Goal: Transaction & Acquisition: Purchase product/service

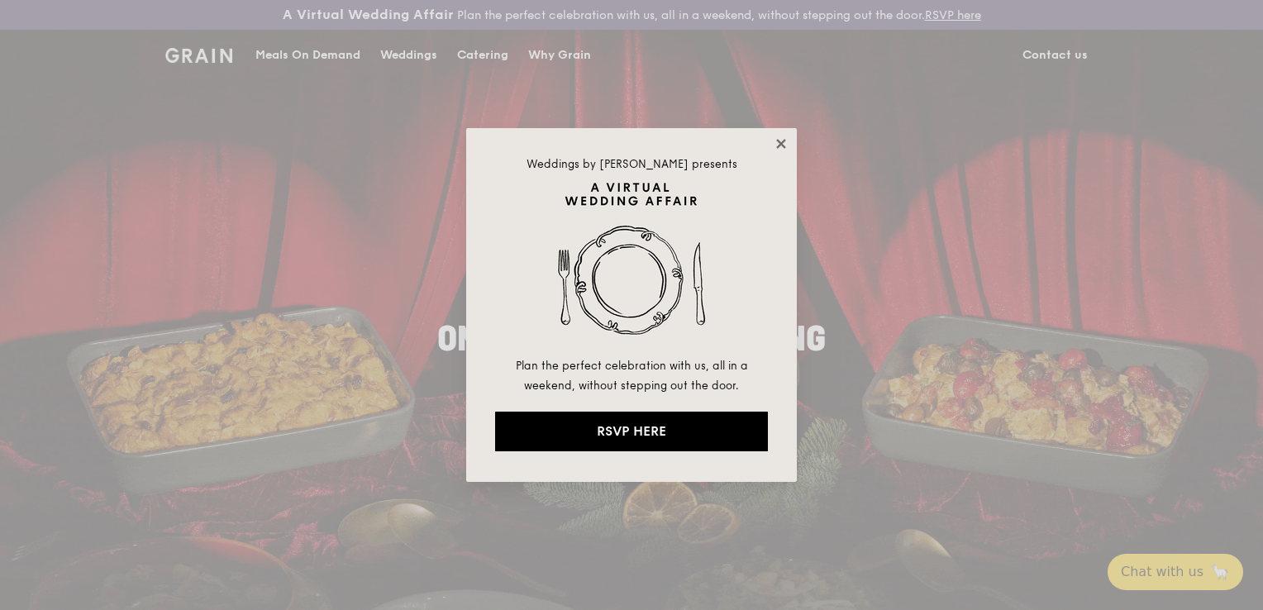
click at [778, 147] on icon at bounding box center [780, 143] width 9 height 9
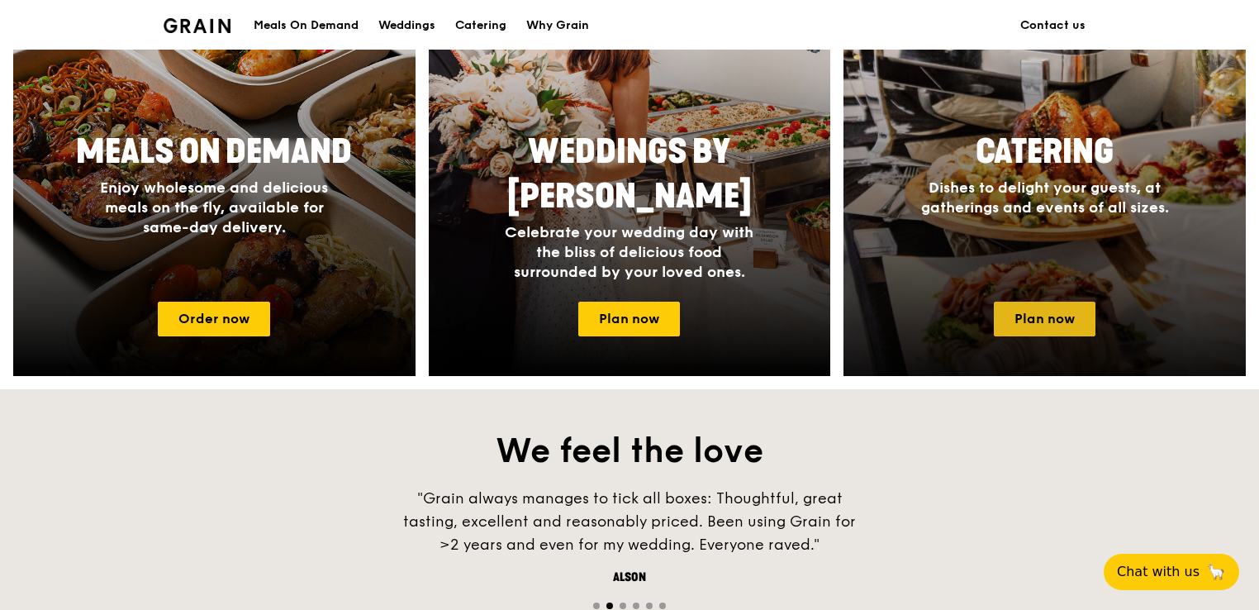
scroll to position [992, 0]
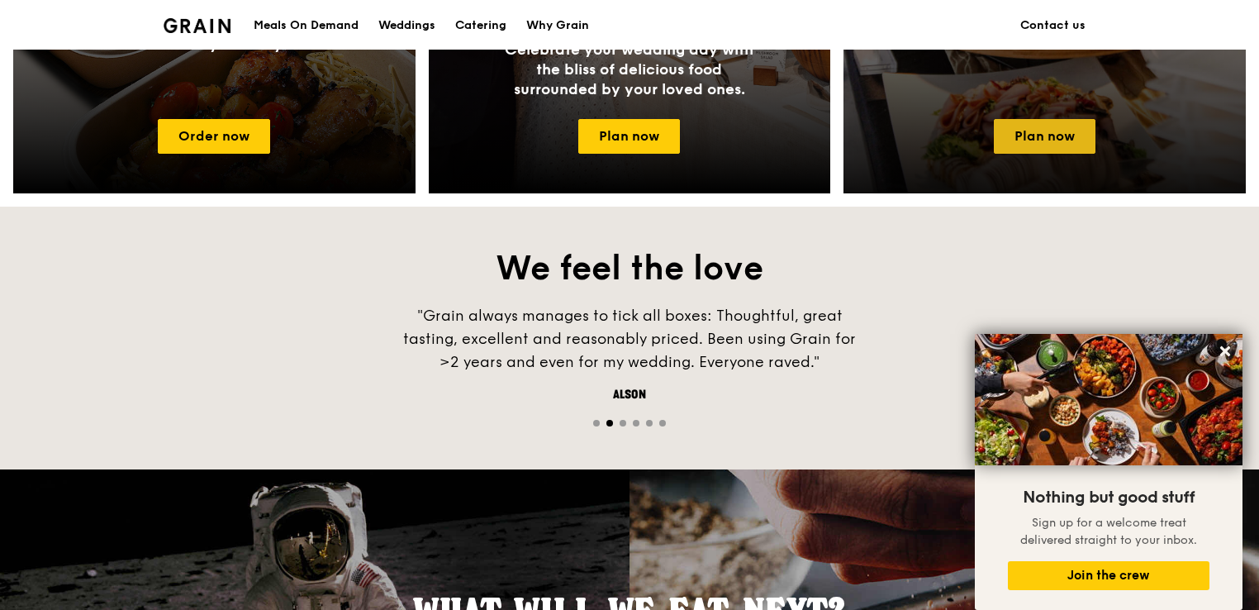
click at [1058, 138] on link "Plan now" at bounding box center [1045, 136] width 102 height 35
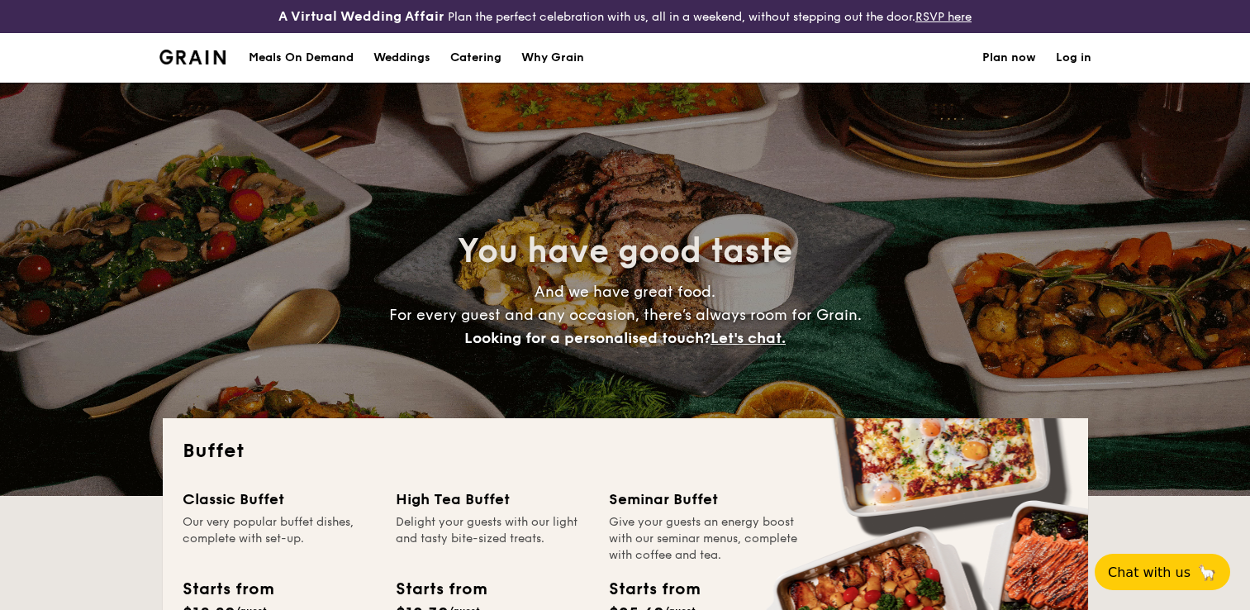
select select
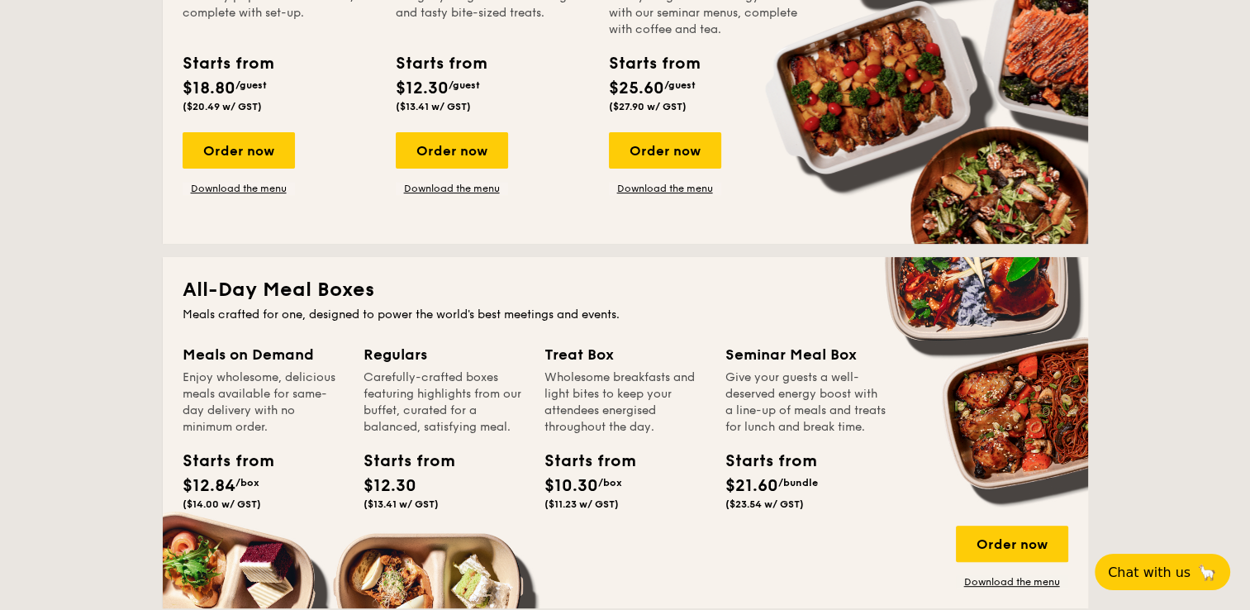
scroll to position [413, 0]
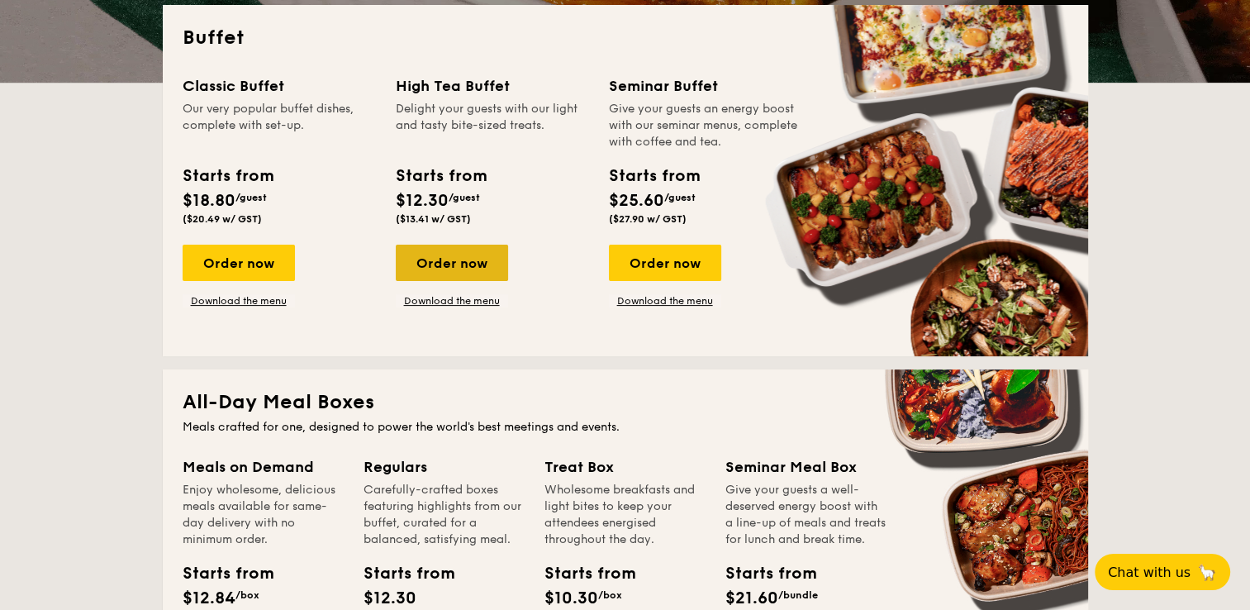
click at [453, 267] on div "Order now" at bounding box center [452, 263] width 112 height 36
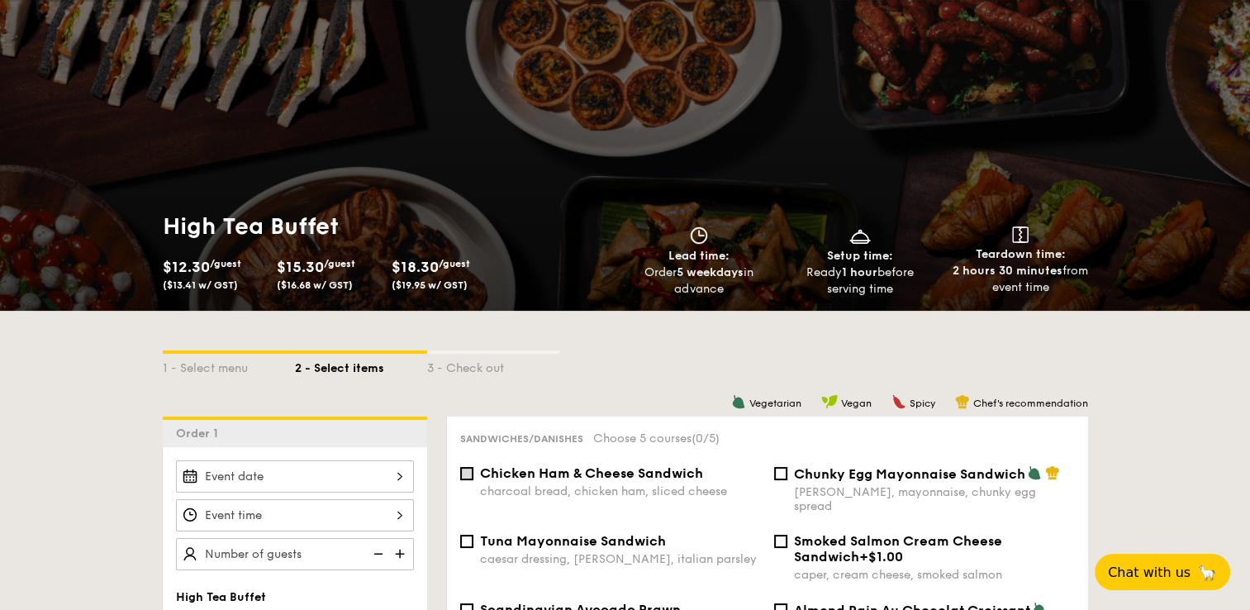
scroll to position [165, 0]
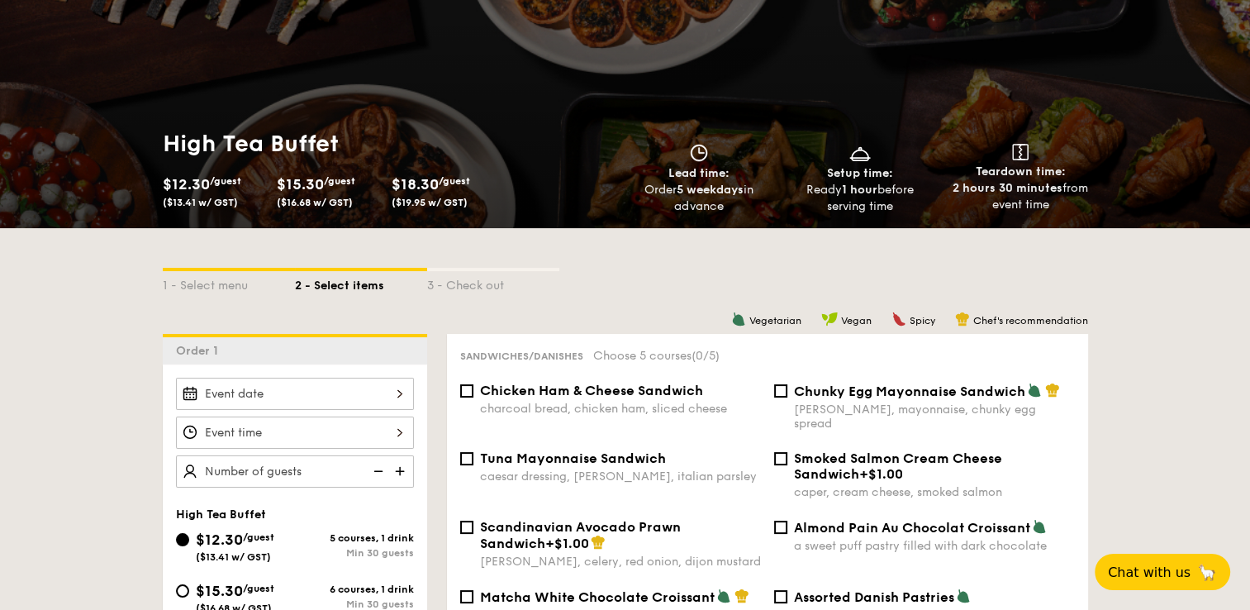
click at [364, 401] on div at bounding box center [295, 394] width 238 height 32
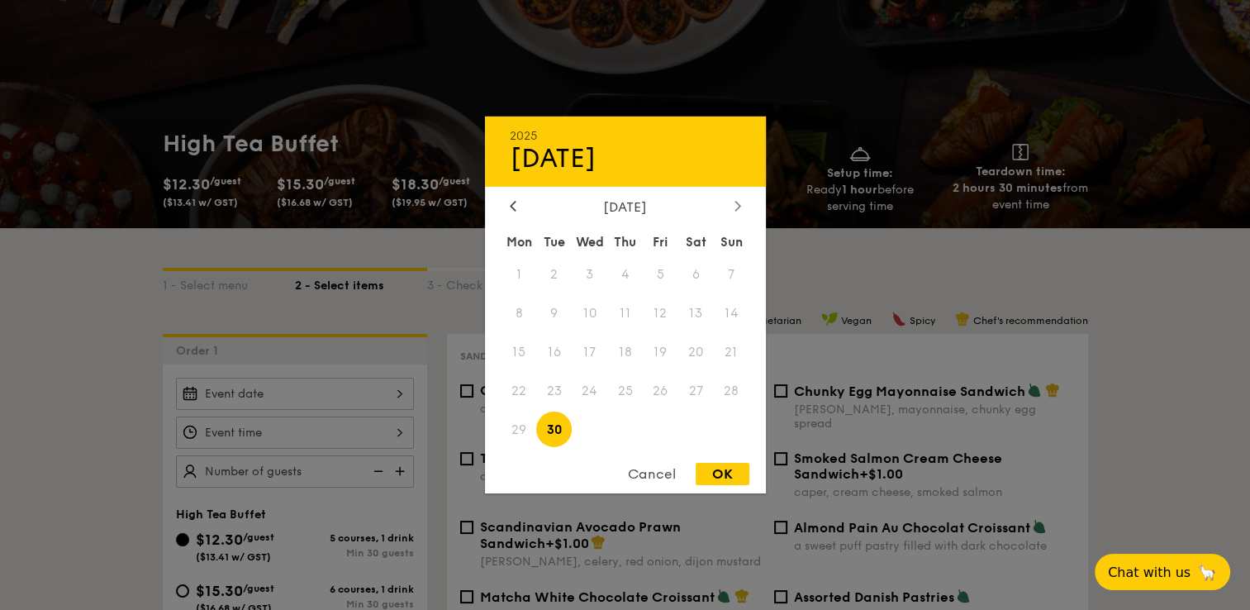
click at [740, 204] on icon at bounding box center [737, 206] width 5 height 10
click at [622, 351] on span "13" at bounding box center [625, 353] width 36 height 36
click at [718, 474] on div "OK" at bounding box center [723, 474] width 54 height 22
type input "Nov 13, 2025"
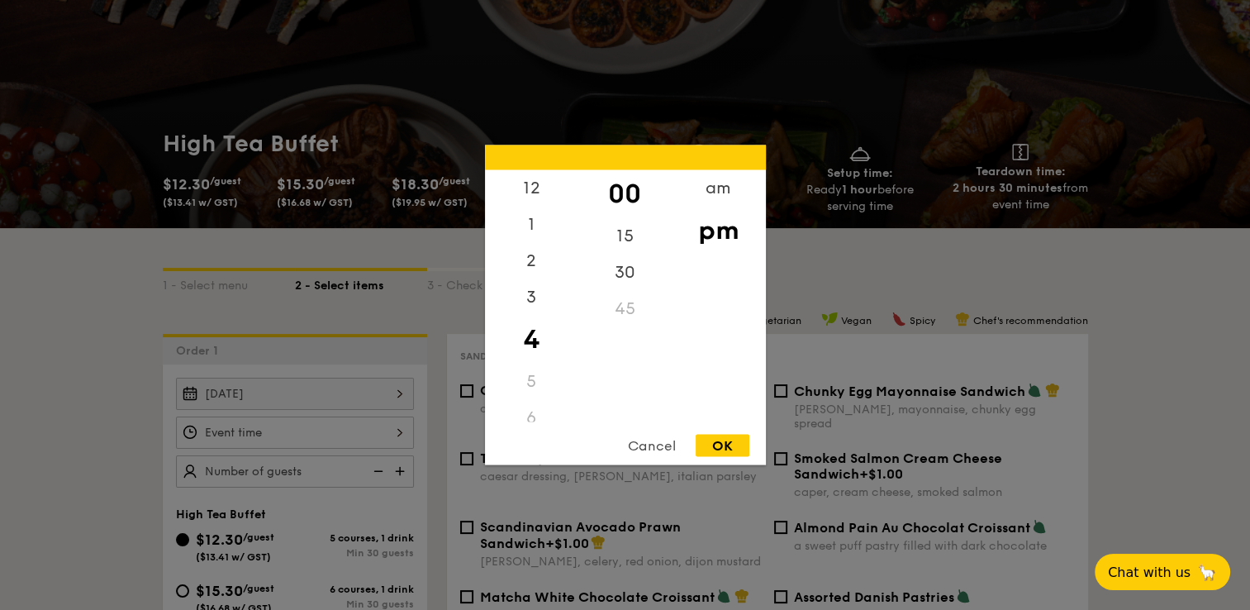
click at [396, 439] on div "12 1 2 3 4 5 6 7 8 9 10 11 00 15 30 45 am pm Cancel OK" at bounding box center [295, 432] width 238 height 32
click at [537, 266] on div "2" at bounding box center [531, 267] width 93 height 48
click at [630, 240] on div "15" at bounding box center [624, 242] width 93 height 48
click at [622, 187] on div "00" at bounding box center [624, 194] width 93 height 48
click at [718, 440] on div "OK" at bounding box center [723, 446] width 54 height 22
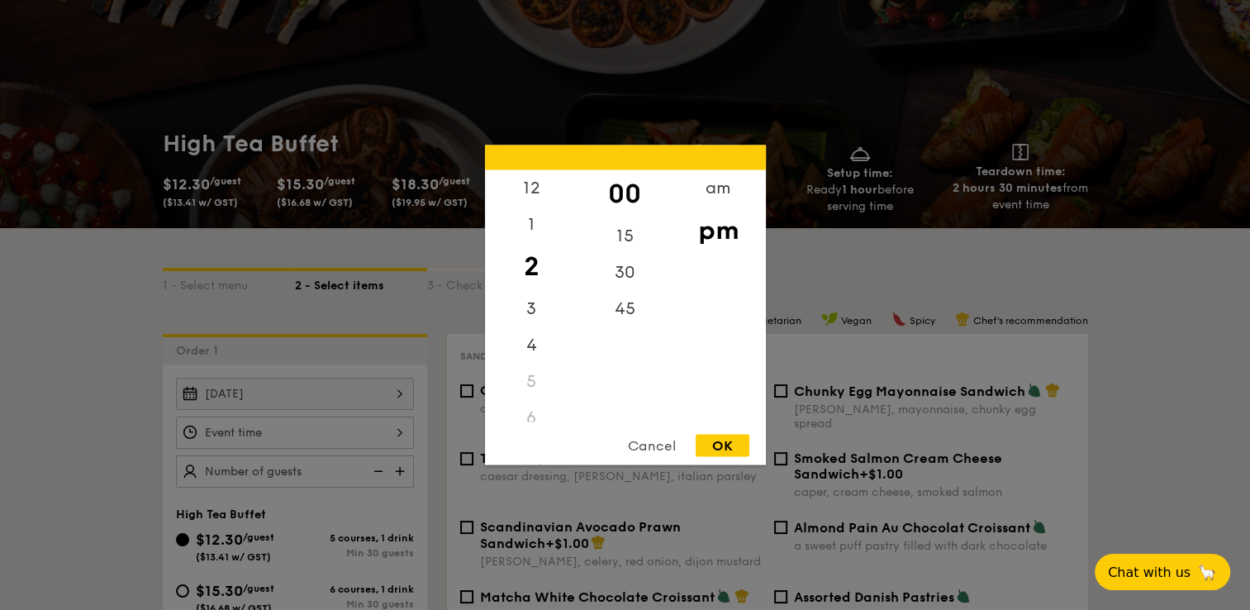
type input "2:00PM"
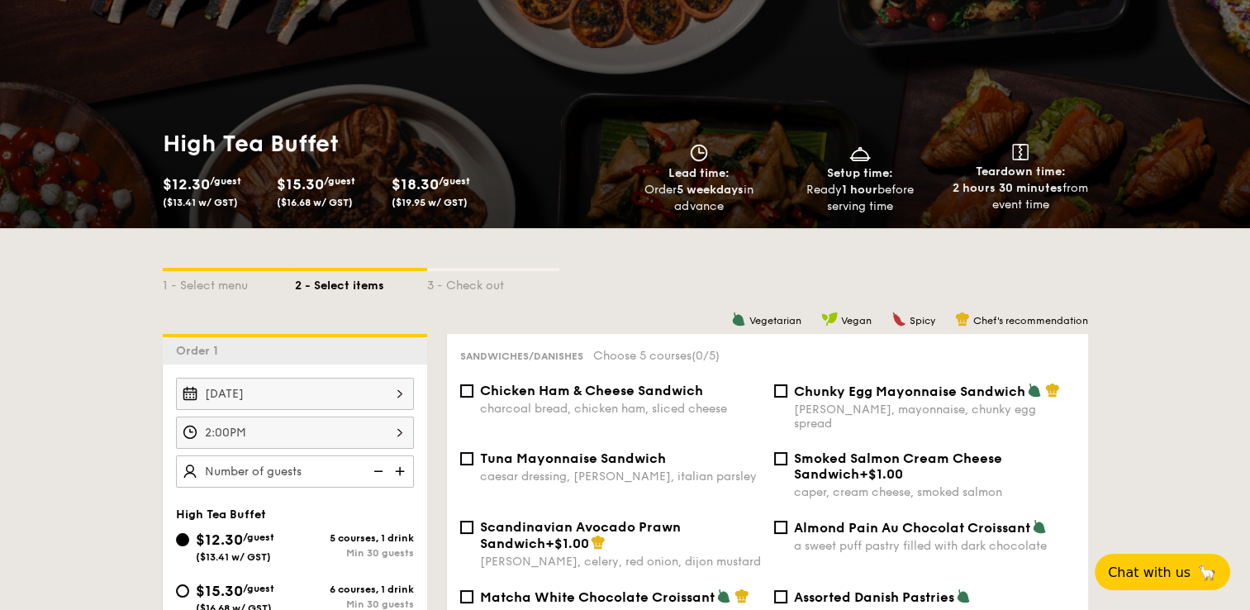
click at [400, 467] on img at bounding box center [401, 470] width 25 height 31
click at [409, 469] on img at bounding box center [401, 470] width 25 height 31
click at [403, 465] on img at bounding box center [401, 470] width 25 height 31
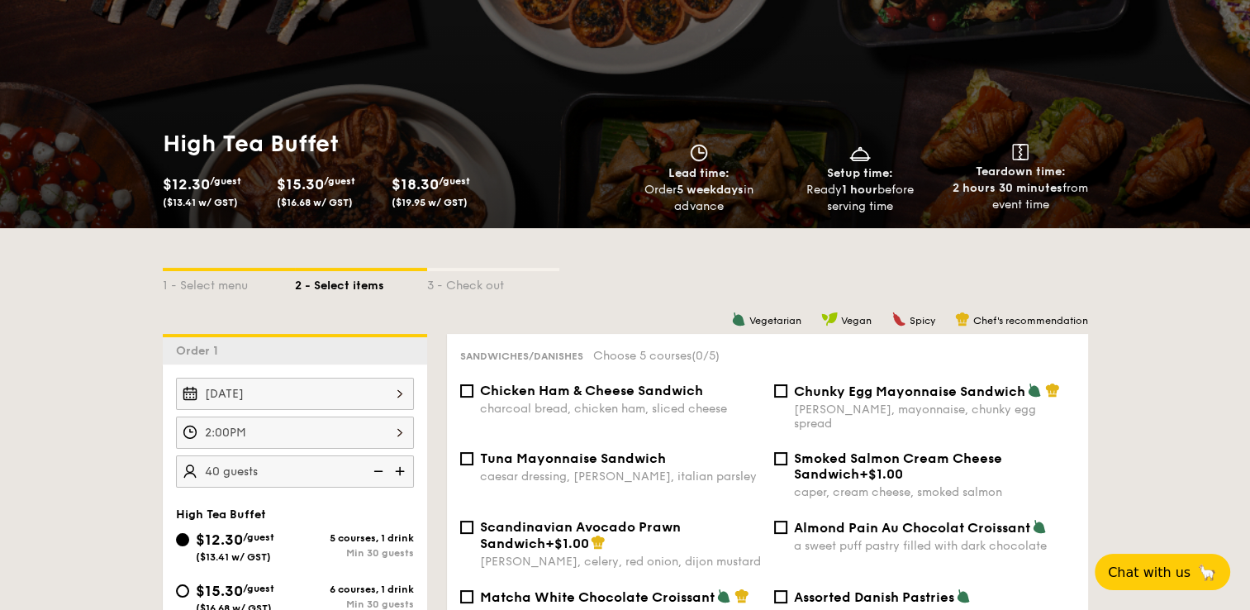
click at [403, 465] on img at bounding box center [401, 470] width 25 height 31
type input "45 guests"
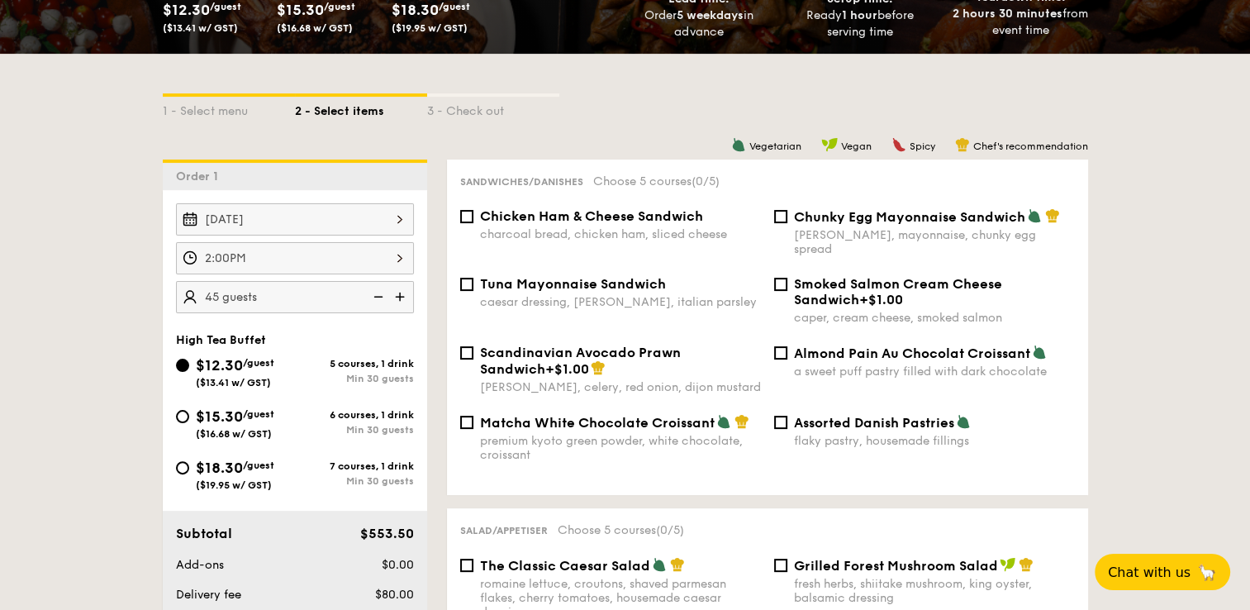
scroll to position [331, 0]
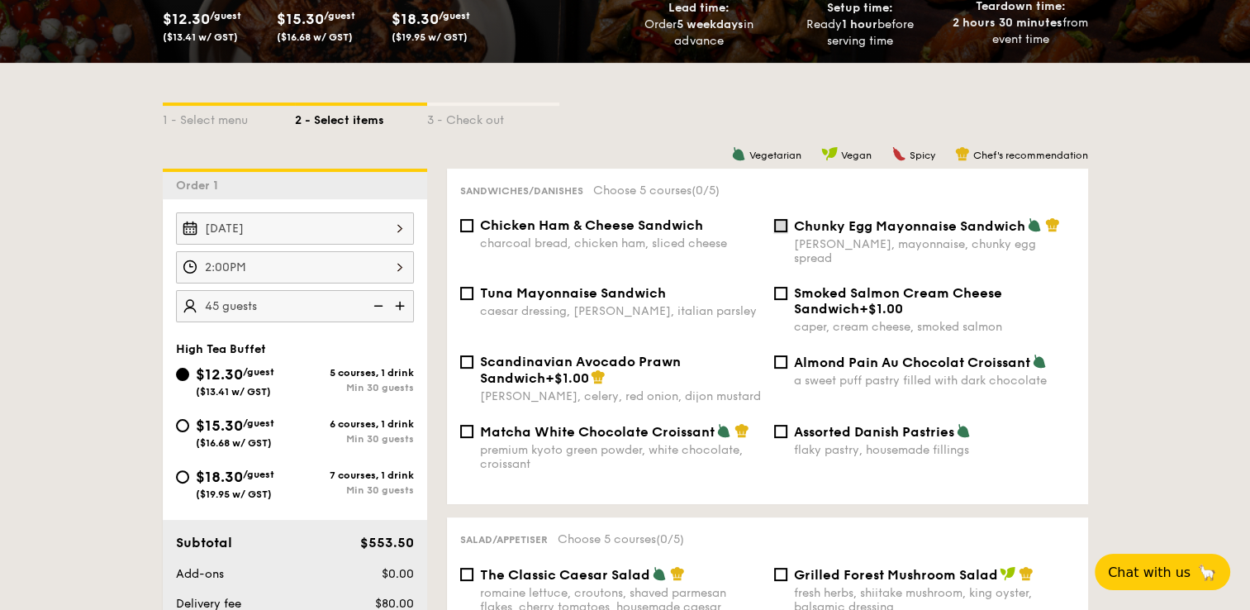
click at [783, 226] on input "Chunky Egg Mayonnaise Sandwich dijon mustard, mayonnaise, chunky egg spread" at bounding box center [780, 225] width 13 height 13
checkbox input "true"
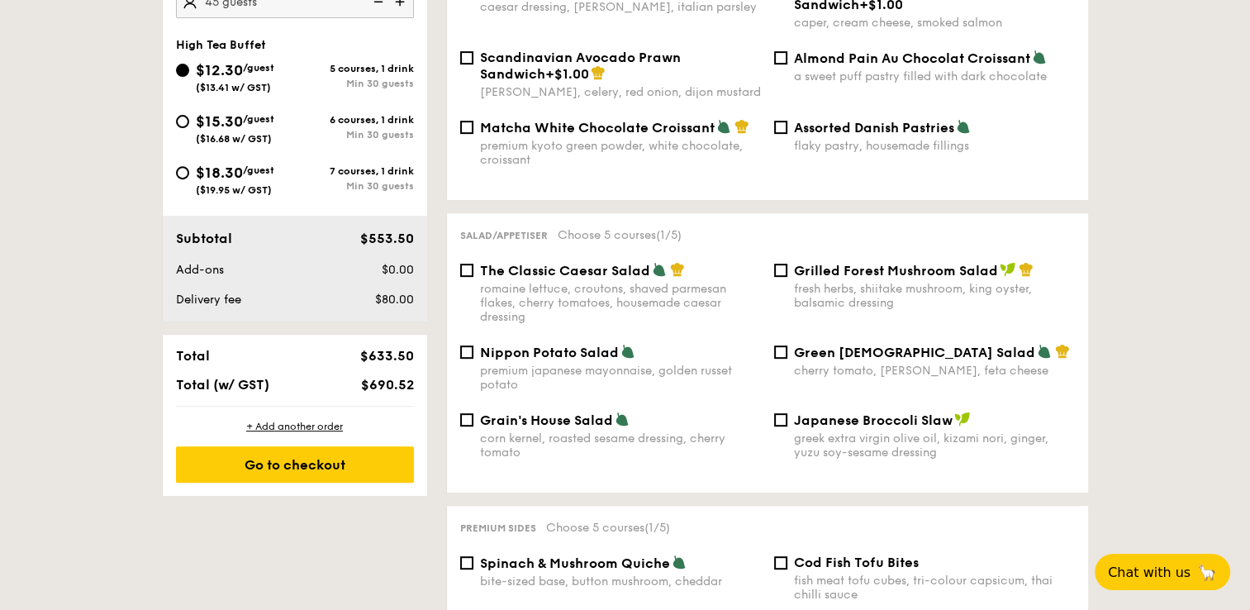
scroll to position [661, 0]
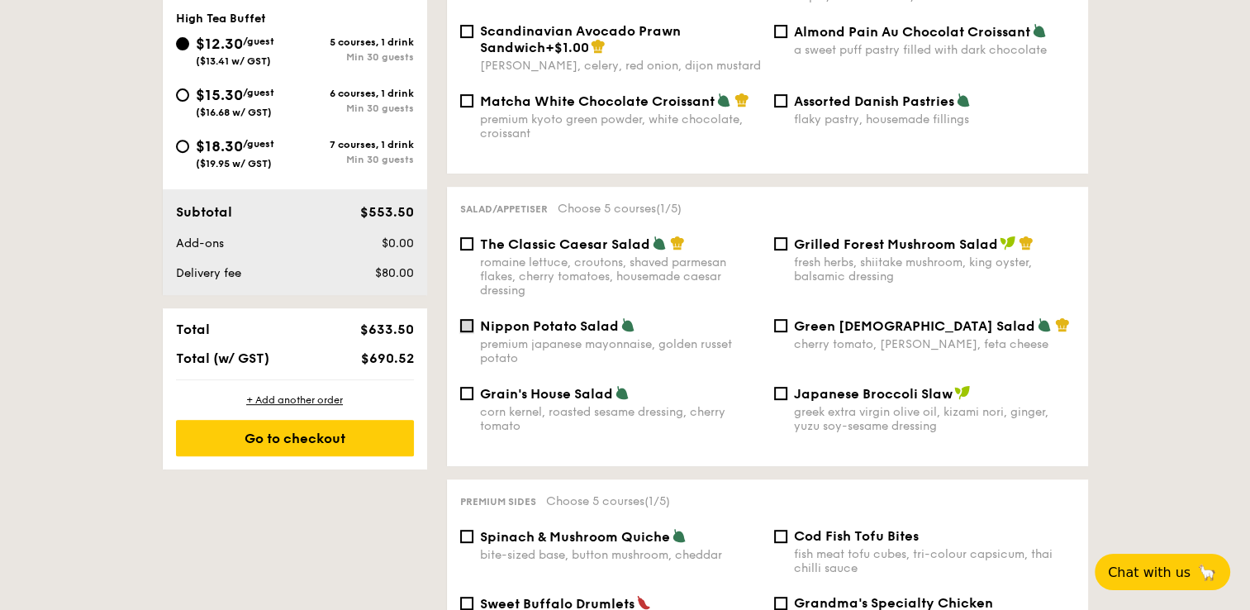
click at [471, 320] on input "Nippon Potato Salad premium japanese mayonnaise, golden russet potato" at bounding box center [466, 325] width 13 height 13
checkbox input "true"
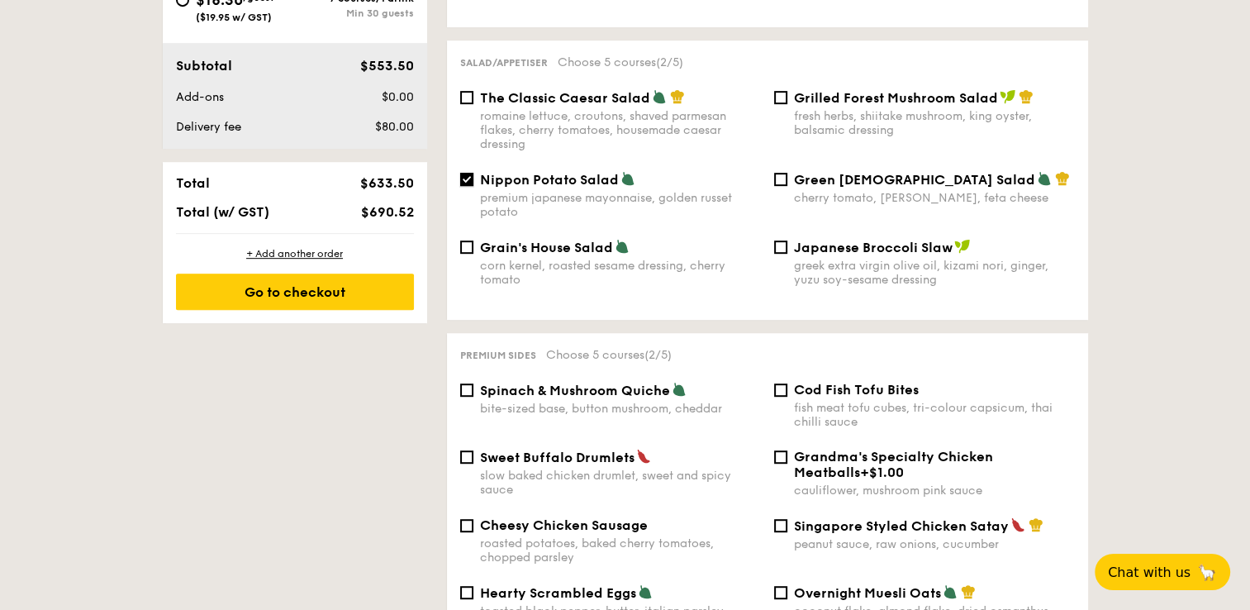
scroll to position [826, 0]
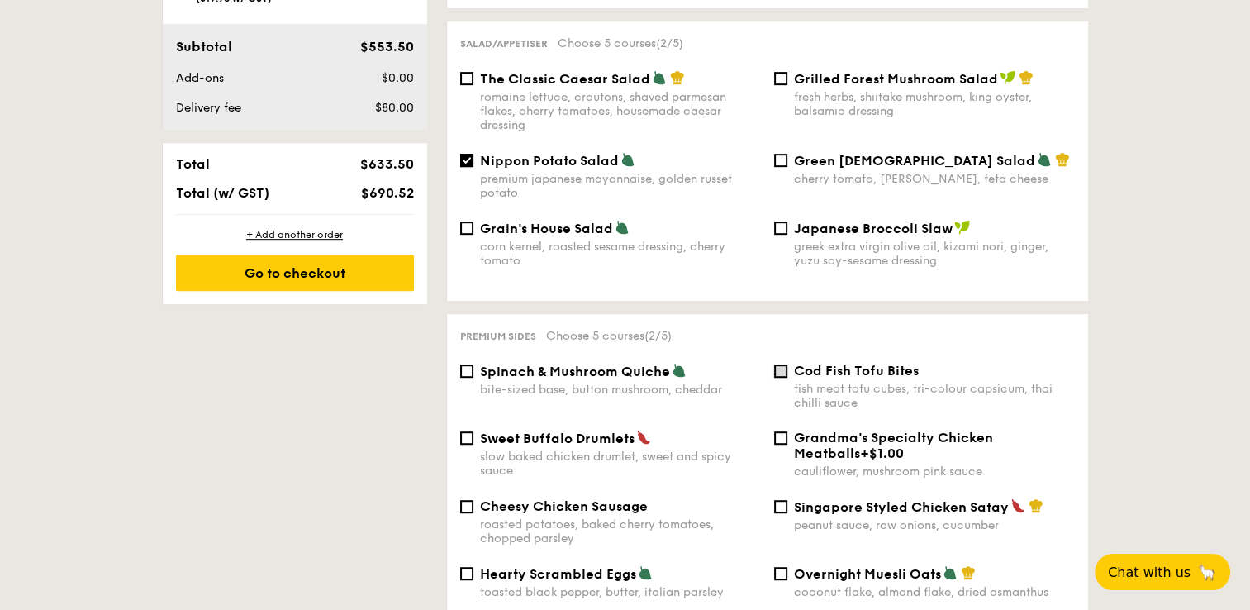
click at [777, 368] on input "Cod Fish Tofu Bites fish meat tofu cubes, tri-colour capsicum, thai chilli sauce" at bounding box center [780, 370] width 13 height 13
checkbox input "true"
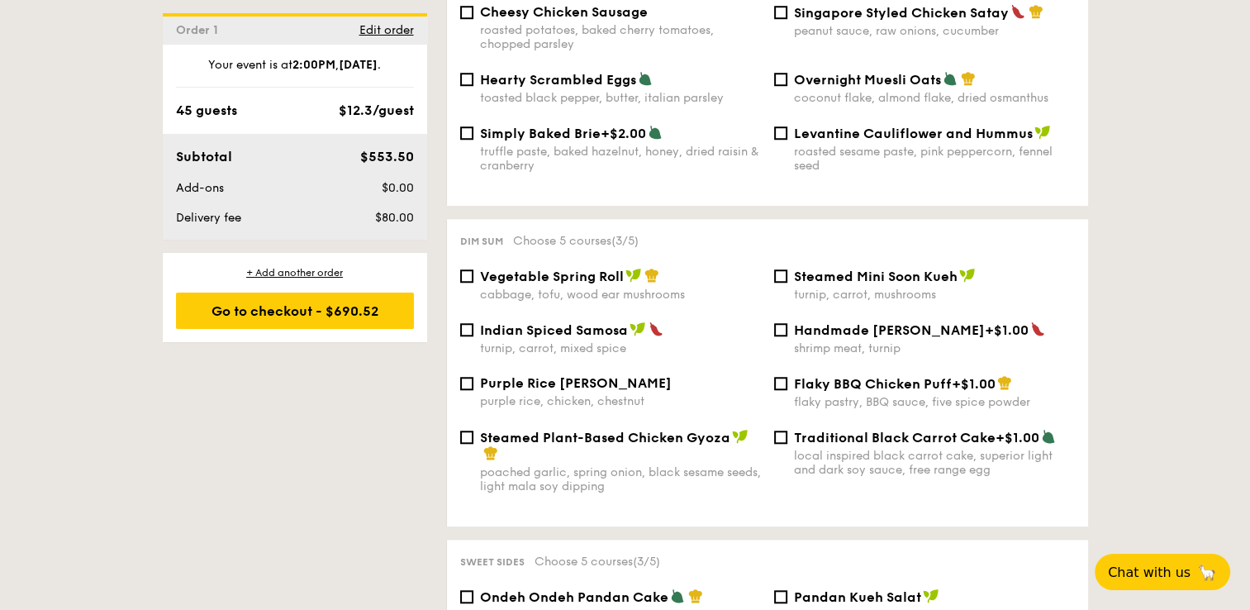
scroll to position [1322, 0]
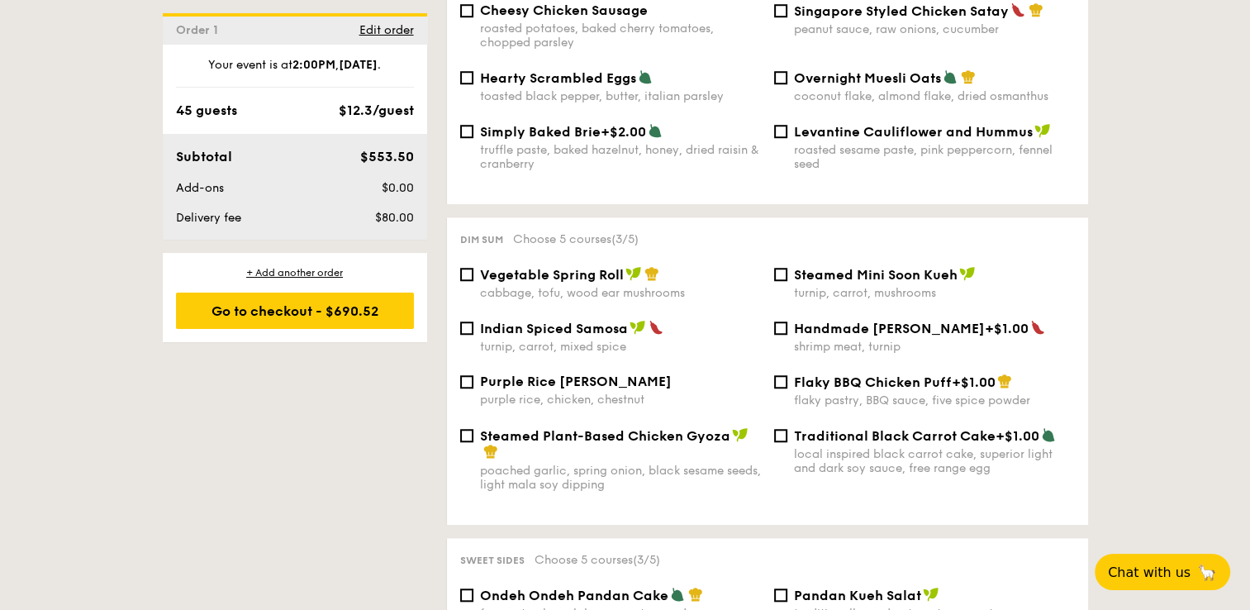
click at [459, 384] on div "Purple Rice Loh Mai Kai purple rice, chicken, chestnut" at bounding box center [611, 390] width 314 height 33
click at [464, 383] on input "Purple Rice Loh Mai Kai purple rice, chicken, chestnut" at bounding box center [466, 381] width 13 height 13
checkbox input "true"
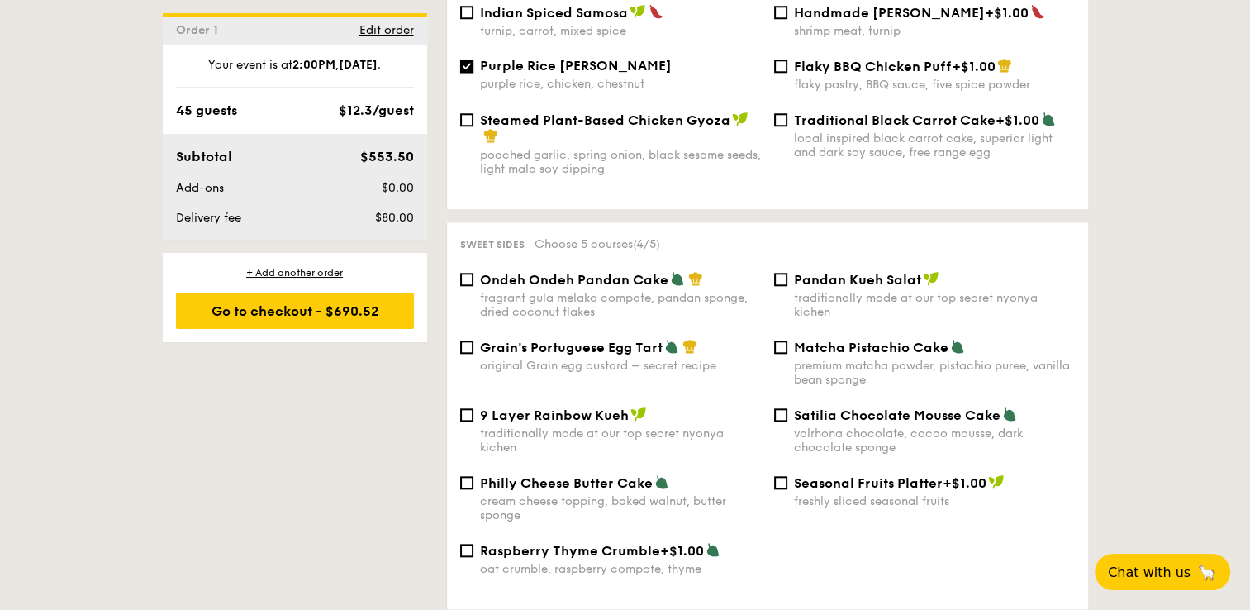
scroll to position [1653, 0]
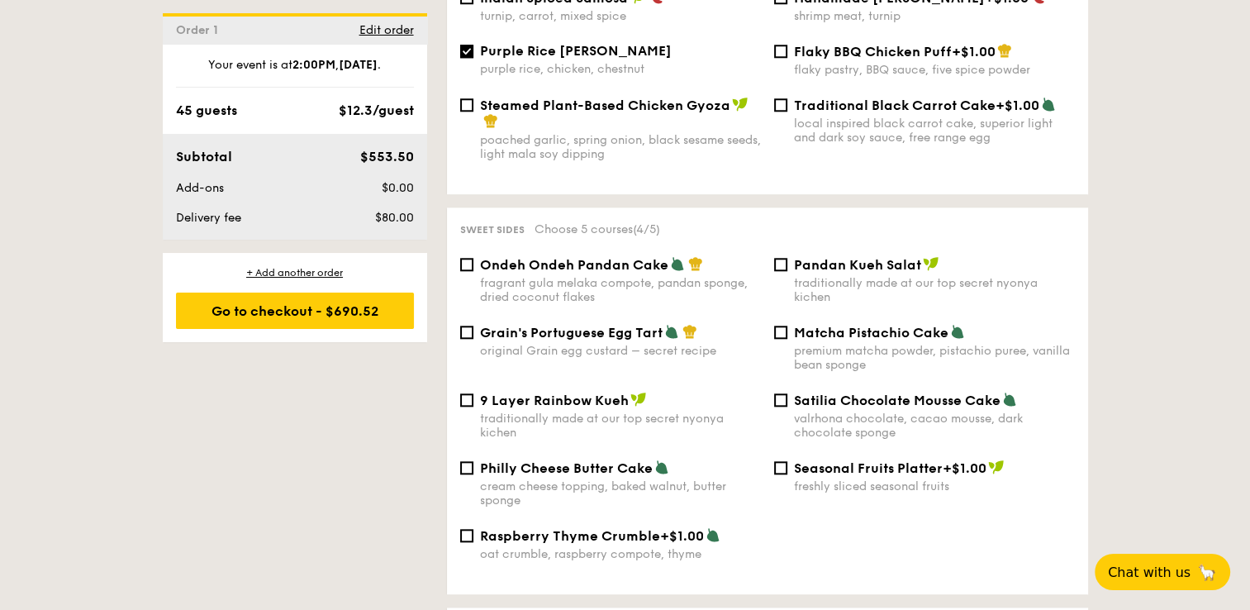
click at [790, 407] on div "Satilia Chocolate Mousse Cake valrhona chocolate, cacao mousse, dark chocolate …" at bounding box center [925, 416] width 314 height 48
click at [783, 400] on input "Satilia Chocolate Mousse Cake valrhona chocolate, cacao mousse, dark chocolate …" at bounding box center [780, 399] width 13 height 13
checkbox input "true"
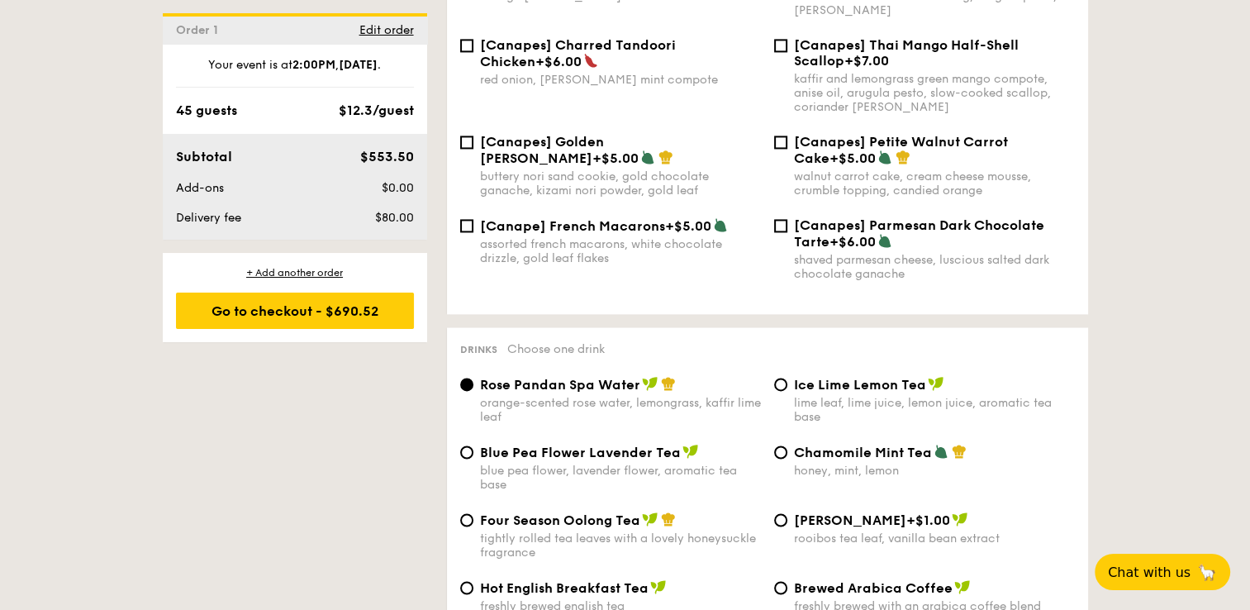
scroll to position [2562, 0]
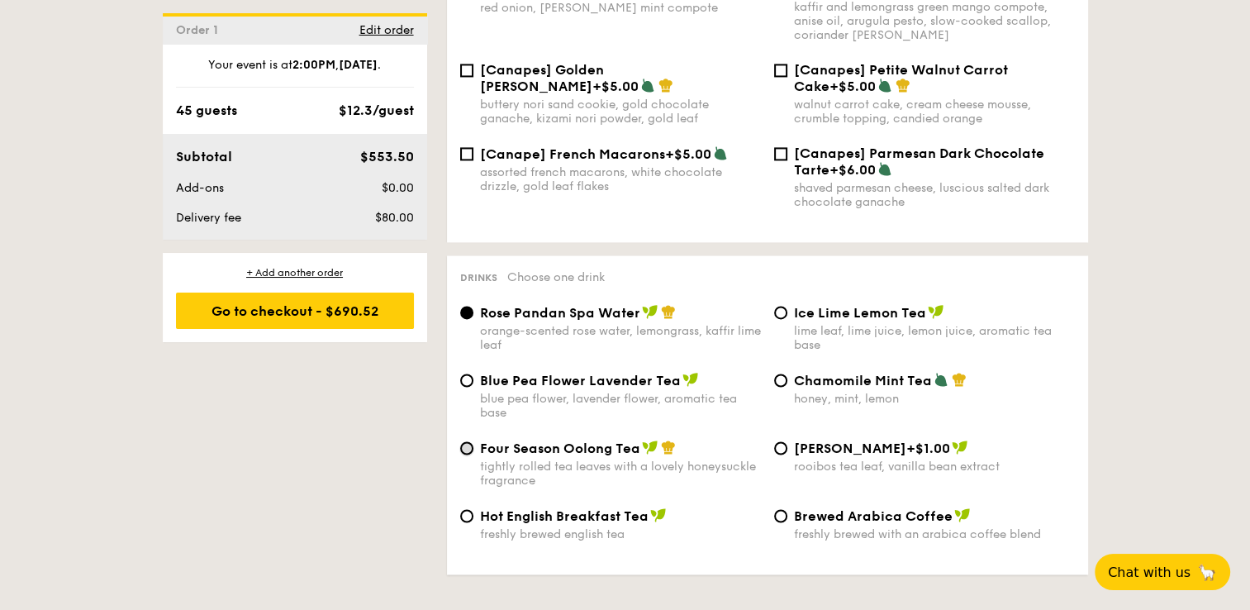
click at [465, 455] on input "Four Season Oolong Tea tightly rolled tea leaves with a lovely honeysuckle frag…" at bounding box center [466, 447] width 13 height 13
radio input "true"
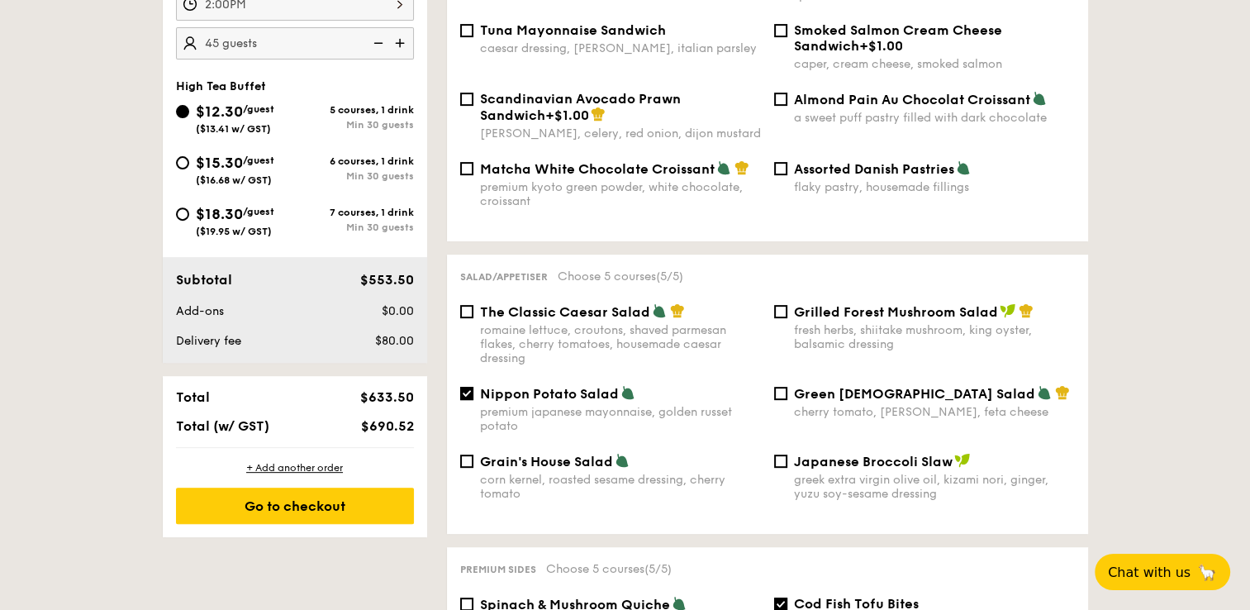
scroll to position [788, 0]
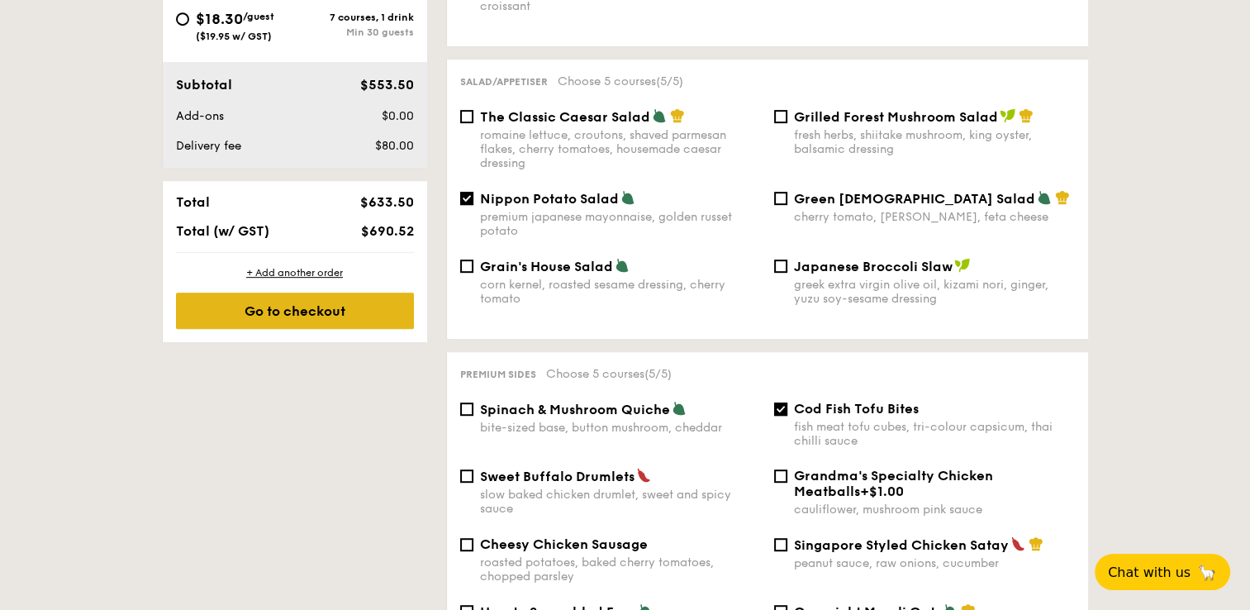
click at [337, 326] on div "Go to checkout" at bounding box center [295, 311] width 238 height 36
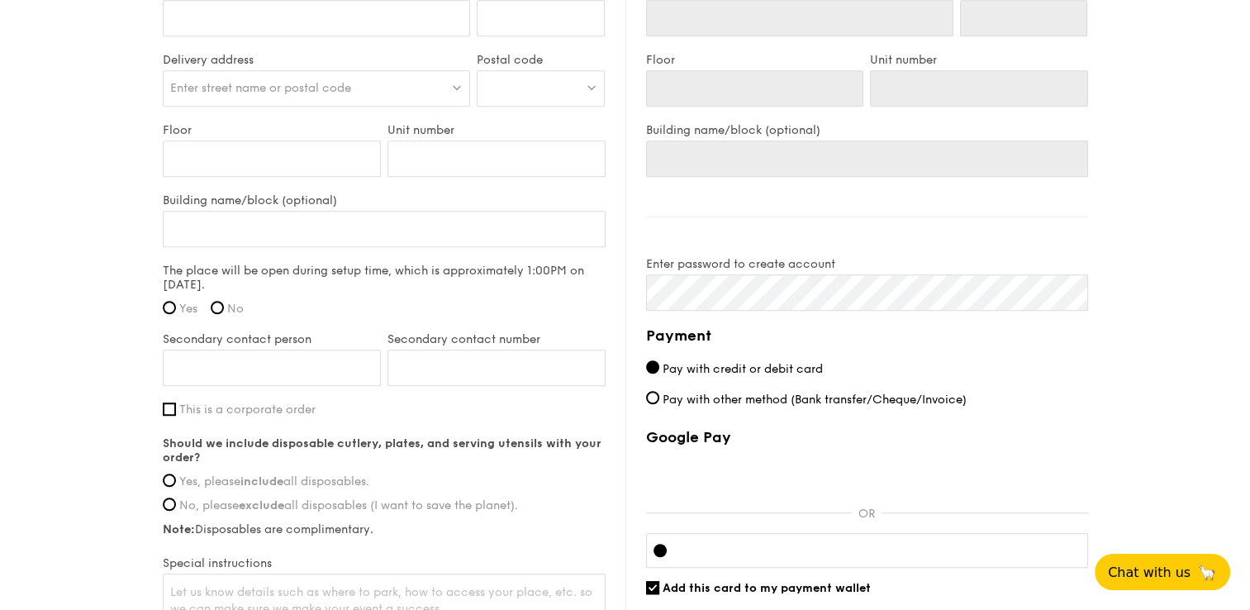
scroll to position [909, 0]
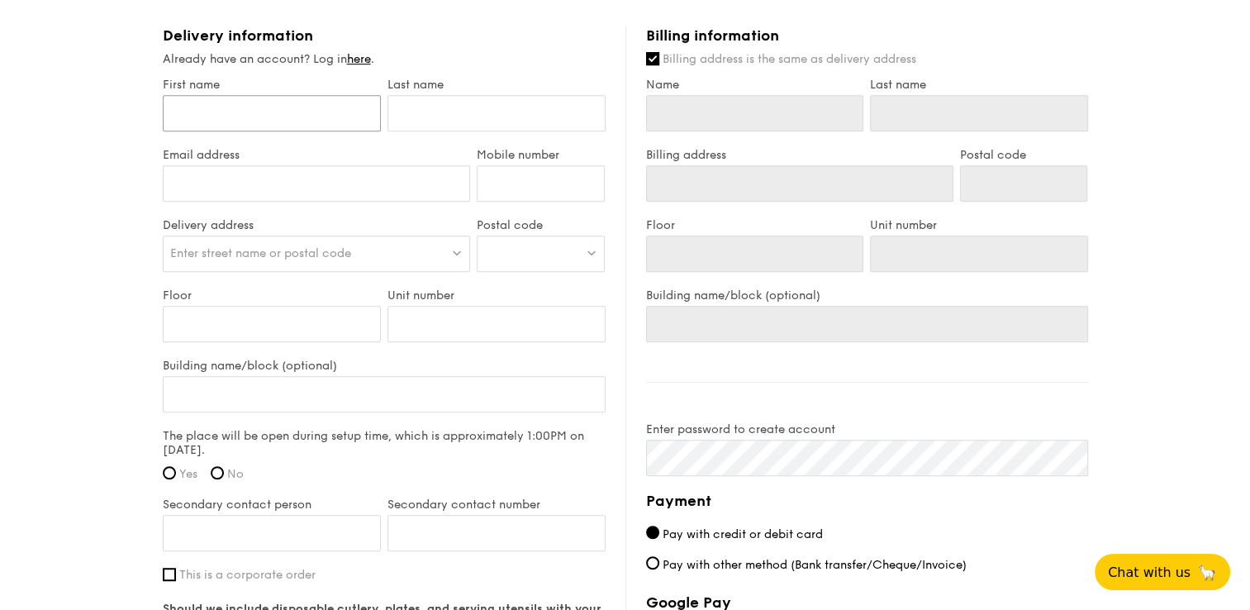
click at [209, 123] on input "First name" at bounding box center [272, 113] width 218 height 36
type input "M"
type input "Mi"
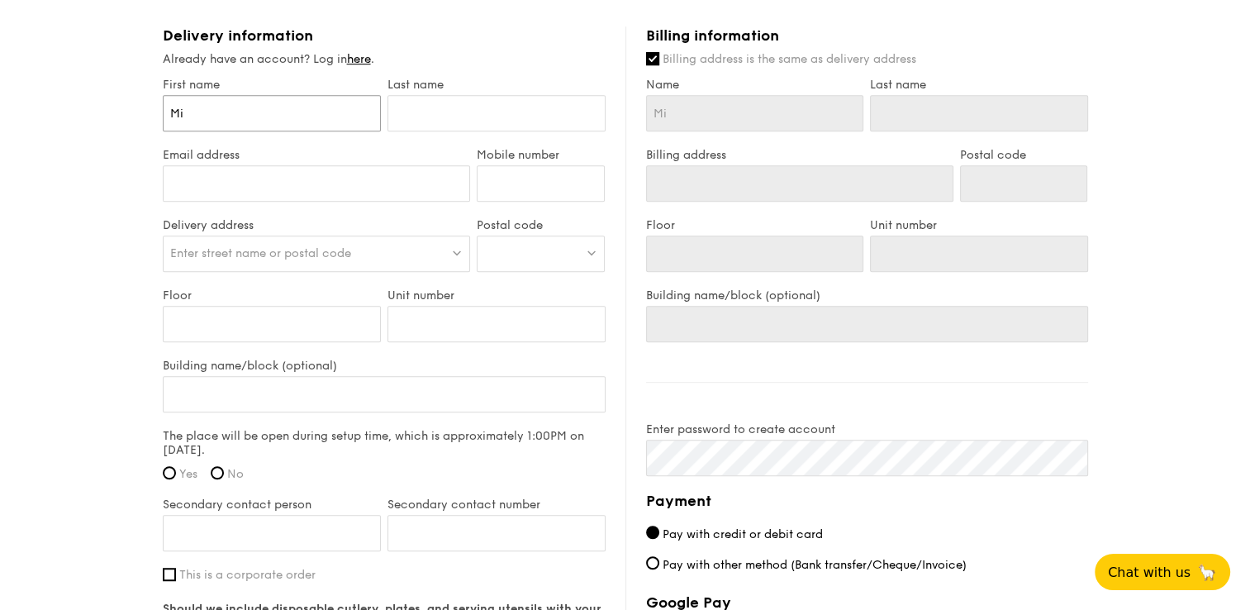
type input "Mic"
type input "Mich"
type input "Micha"
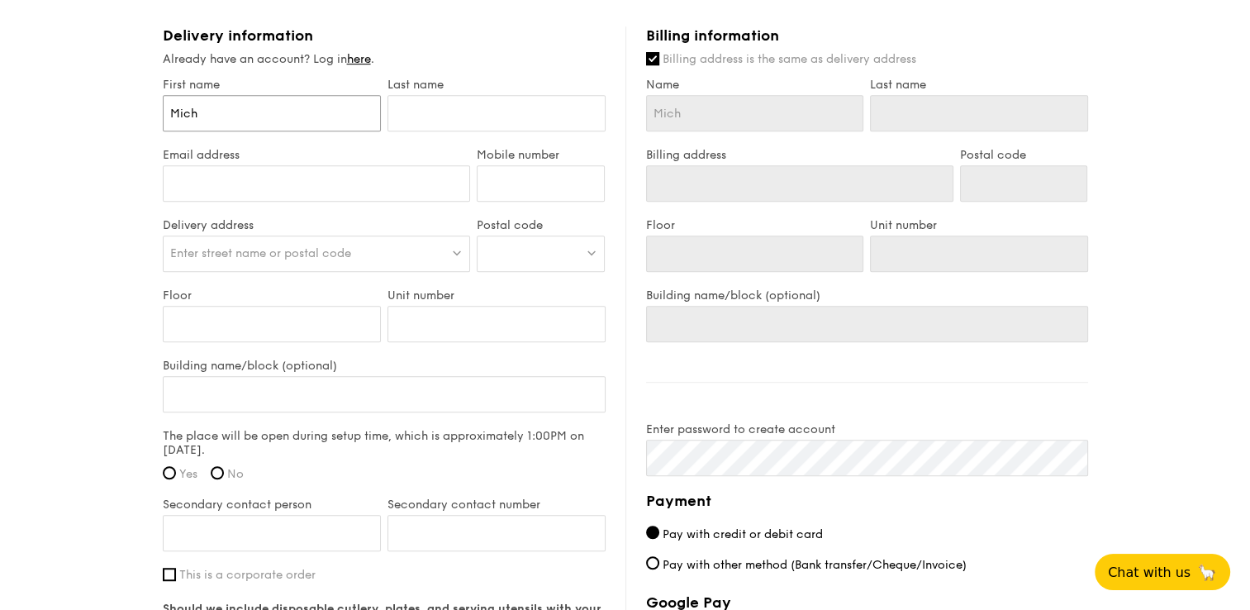
type input "Micha"
type input "Mich"
type input "Mic"
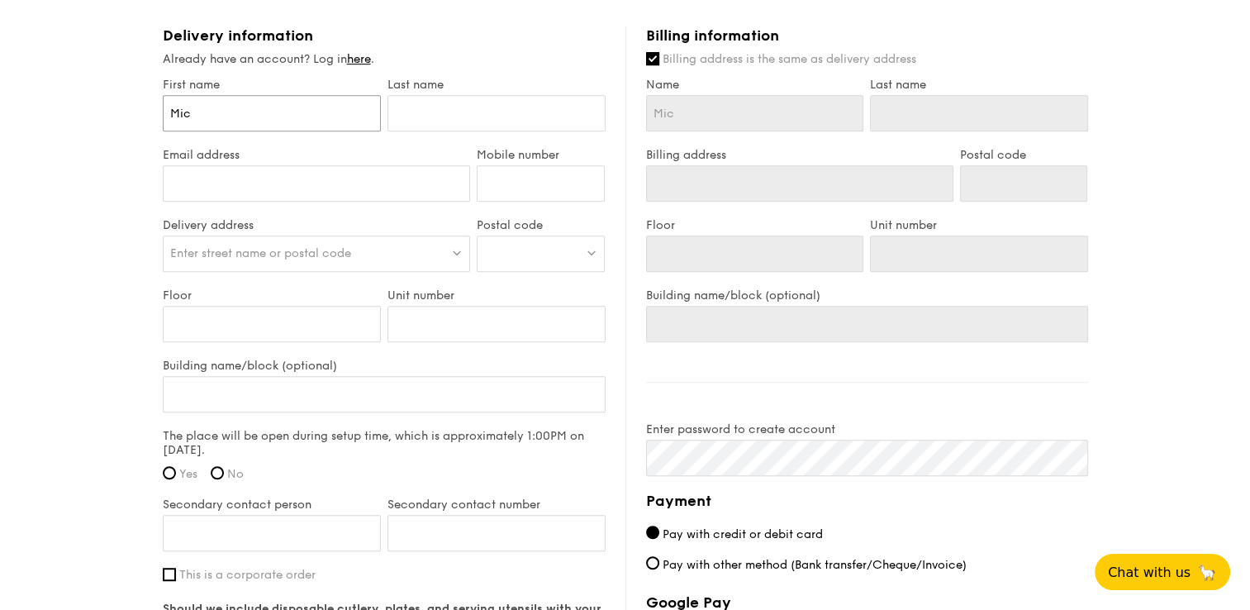
type input "Micc"
type input "Mic"
type input "Mich"
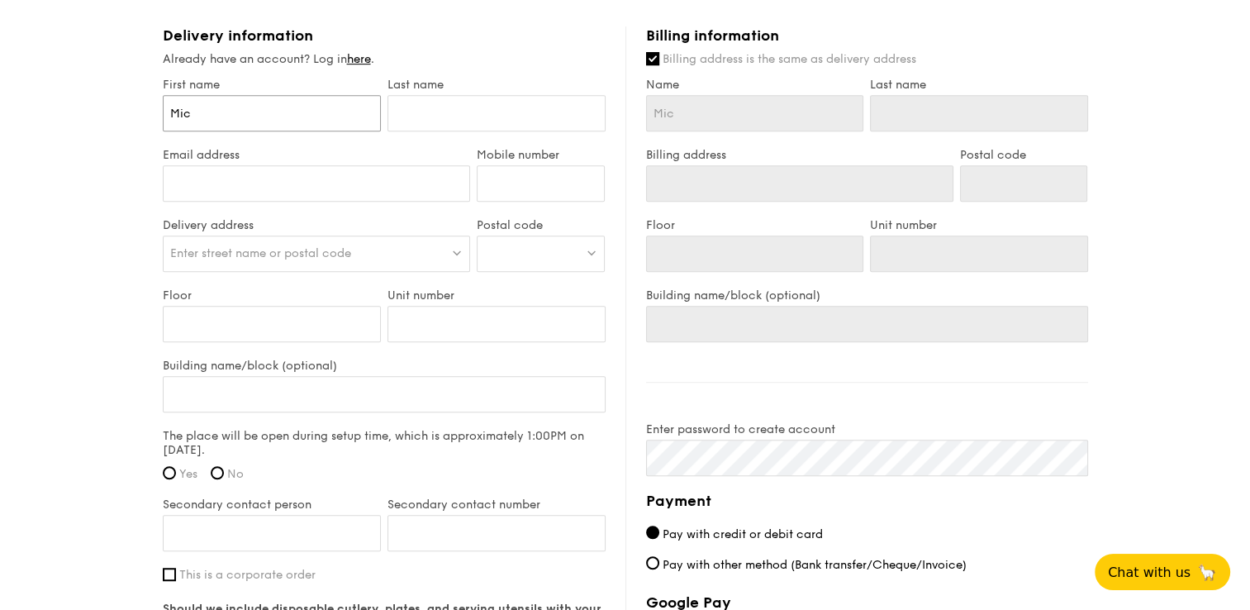
type input "Mich"
type input "Micha"
type input "Michae"
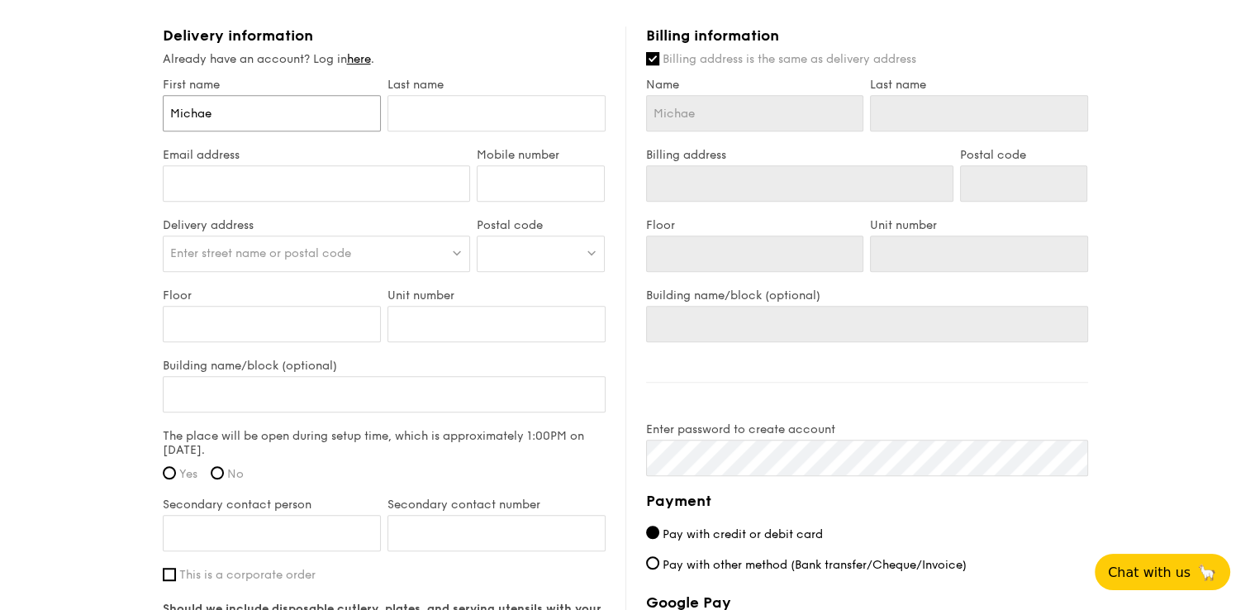
type input "Michael"
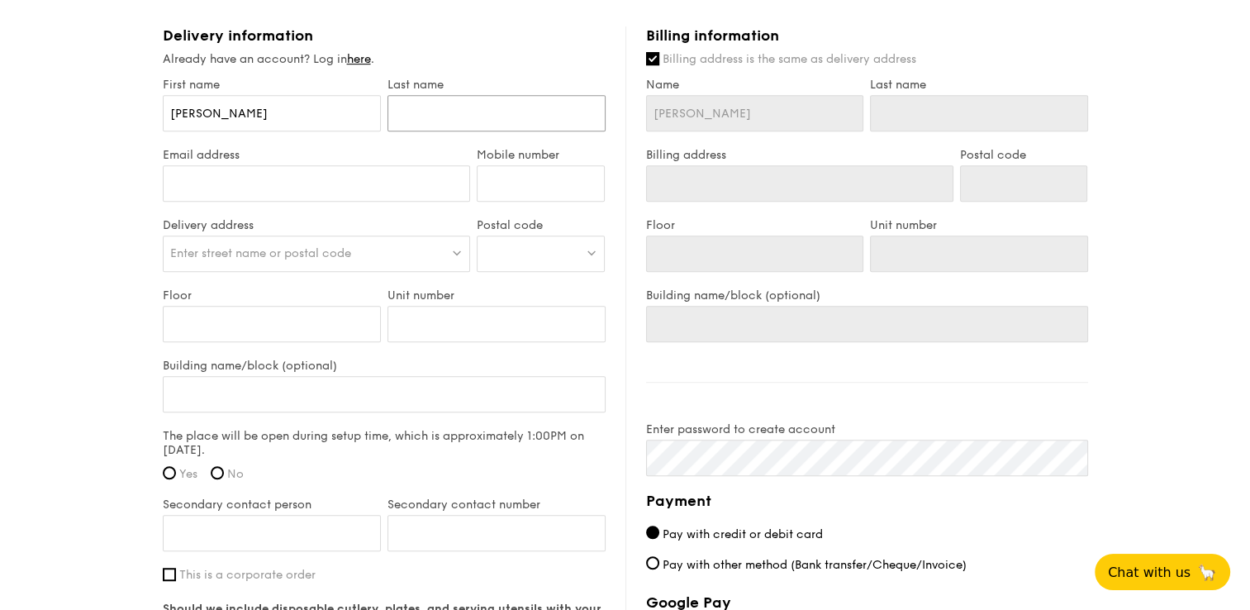
click at [432, 107] on input "text" at bounding box center [497, 113] width 218 height 36
type input "T"
type input "Ta"
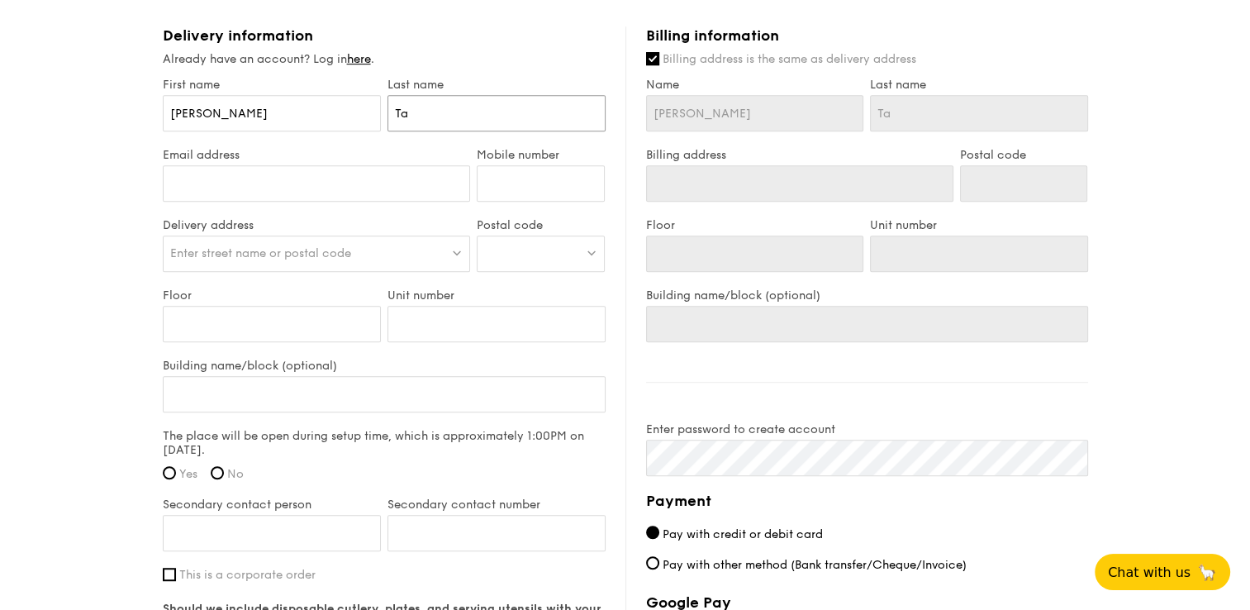
type input "Tan"
click at [275, 187] on input "Email address" at bounding box center [317, 183] width 308 height 36
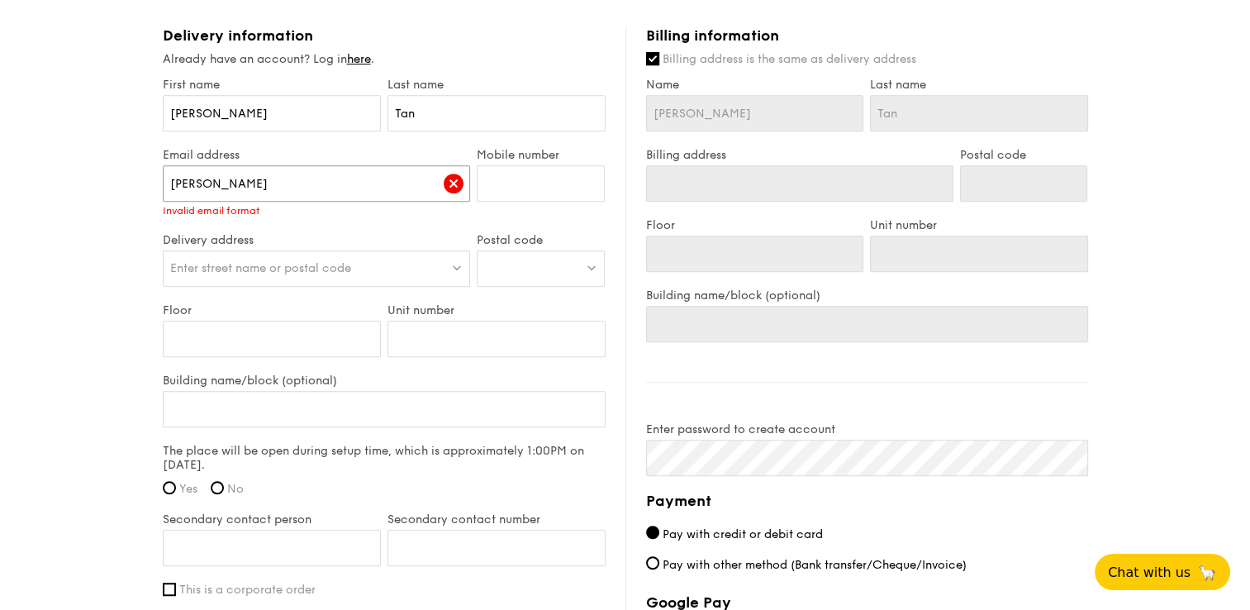
type input "michael"
click input "submit" at bounding box center [0, 0] width 0 height 0
click at [546, 182] on input "Mobile number" at bounding box center [541, 183] width 128 height 36
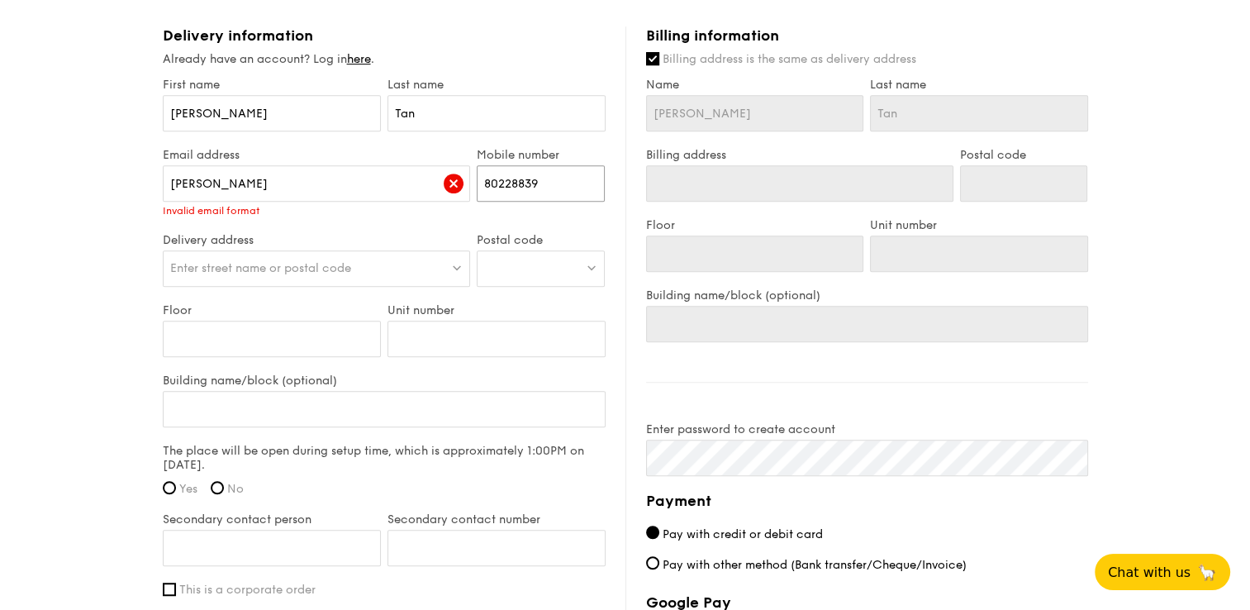
type input "80228839"
click at [407, 264] on div "Enter street name or postal code" at bounding box center [317, 268] width 308 height 36
click at [278, 181] on input "michael" at bounding box center [317, 183] width 308 height 36
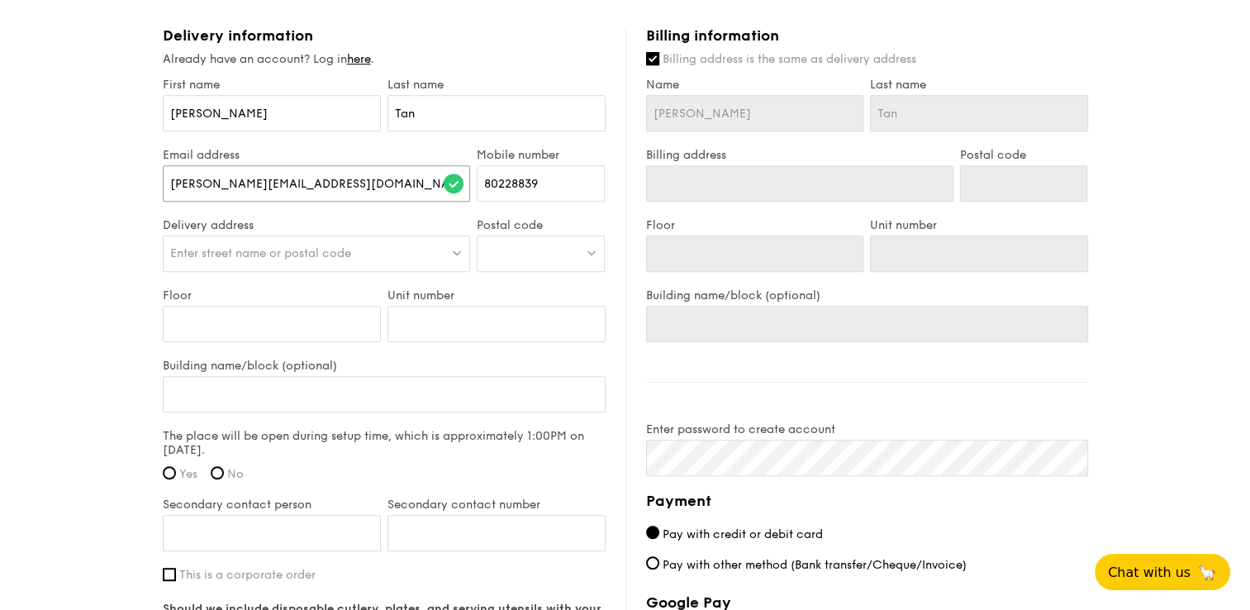
click at [281, 183] on input "michael_tan@spd.prg.sg" at bounding box center [317, 183] width 308 height 36
type input "michael_tan@spd.org.sg"
click at [322, 253] on span "Enter street name or postal code" at bounding box center [260, 253] width 181 height 14
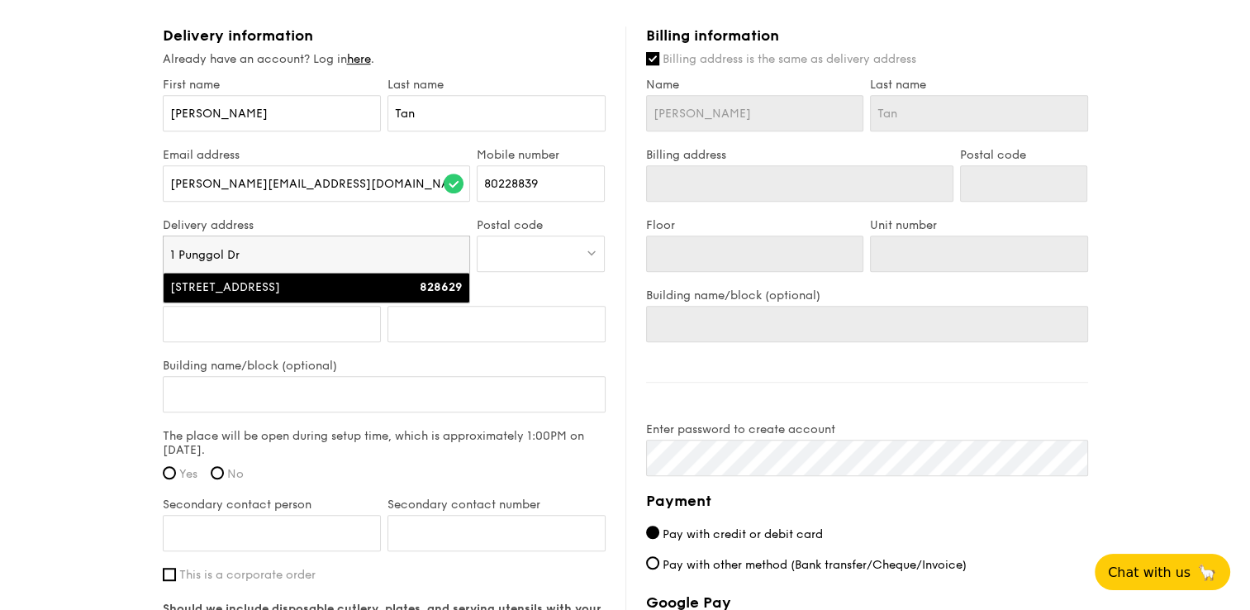
type input "1 Punggol Dr"
click at [420, 290] on div "828629" at bounding box center [427, 287] width 74 height 17
type input "One Punggol, 1 Punggol Drive"
type input "828629"
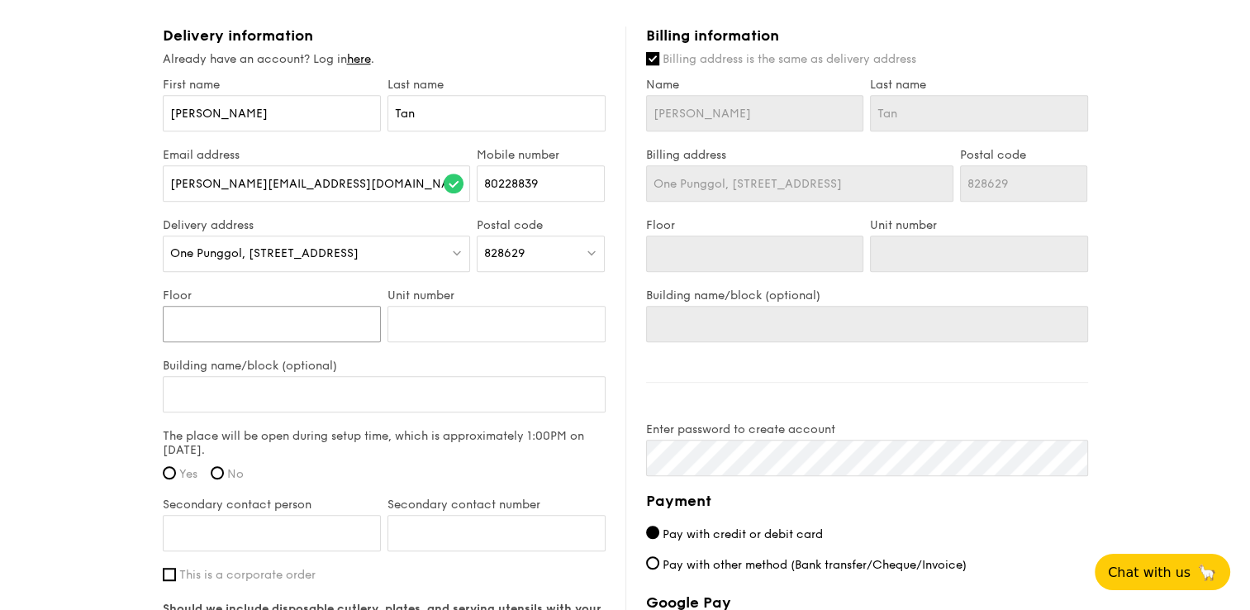
click at [299, 312] on input "Floor" at bounding box center [272, 324] width 218 height 36
type input "4"
click at [494, 327] on input "Unit number" at bounding box center [497, 324] width 218 height 36
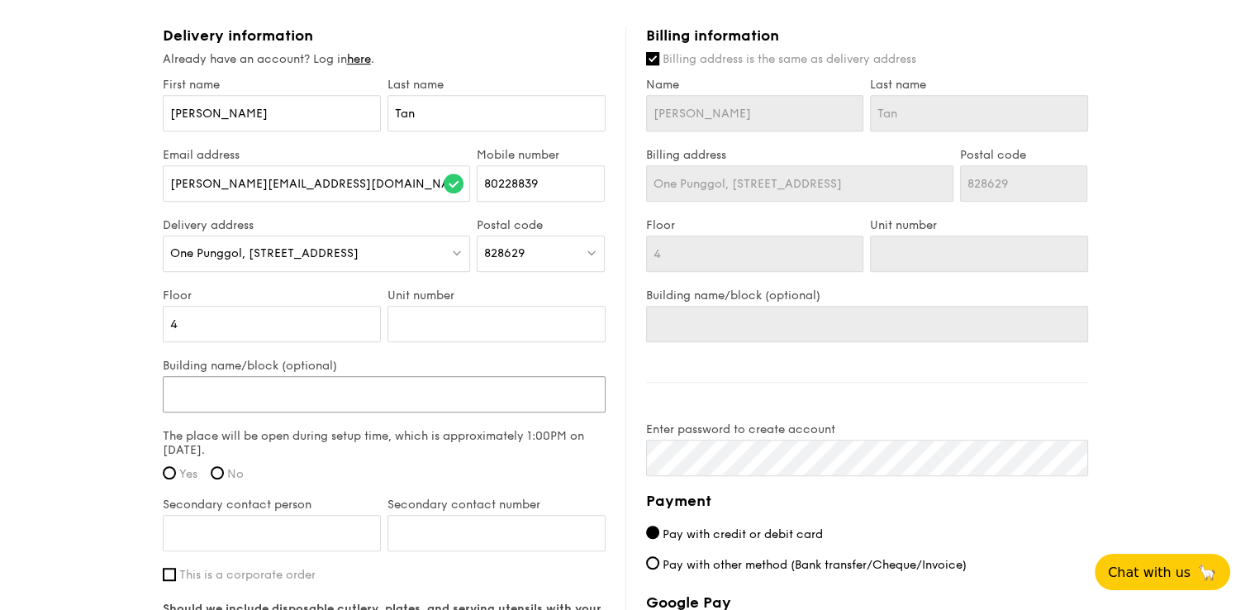
click at [343, 391] on input "Building name/block (optional)" at bounding box center [384, 394] width 443 height 36
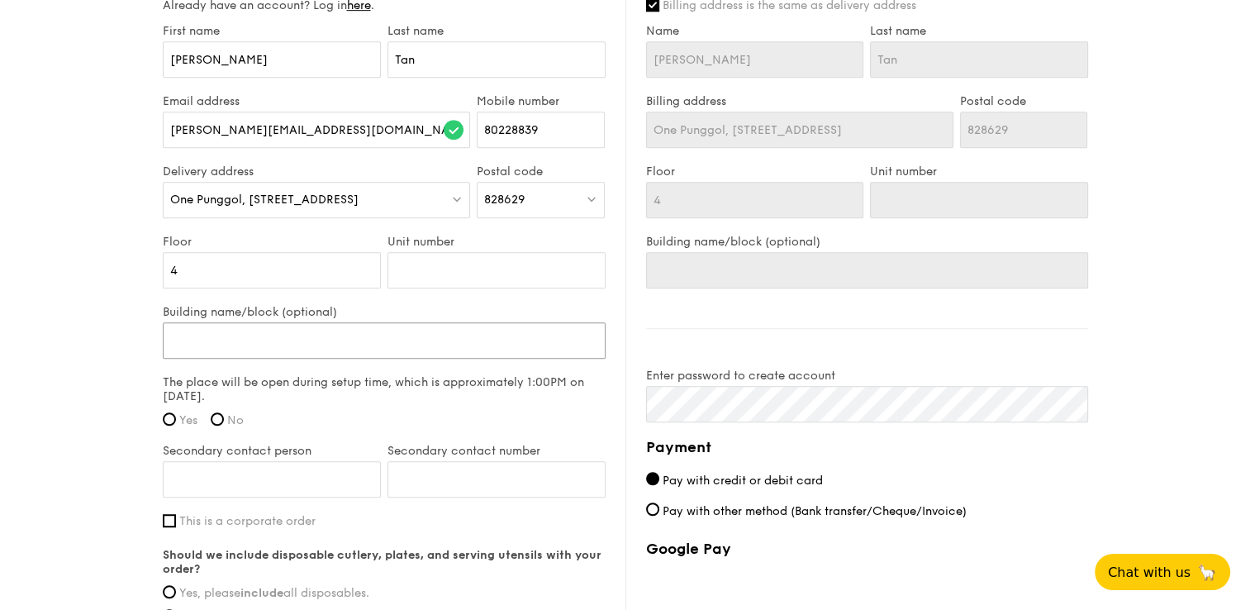
scroll to position [992, 0]
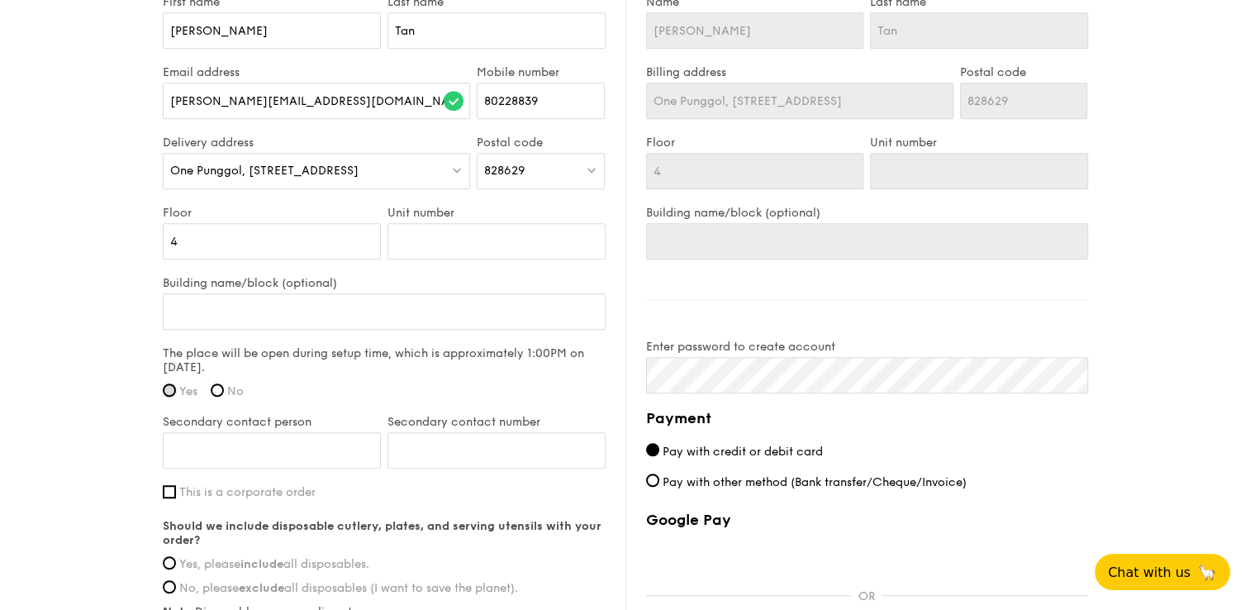
click at [166, 389] on input "Yes" at bounding box center [169, 389] width 13 height 13
radio input "true"
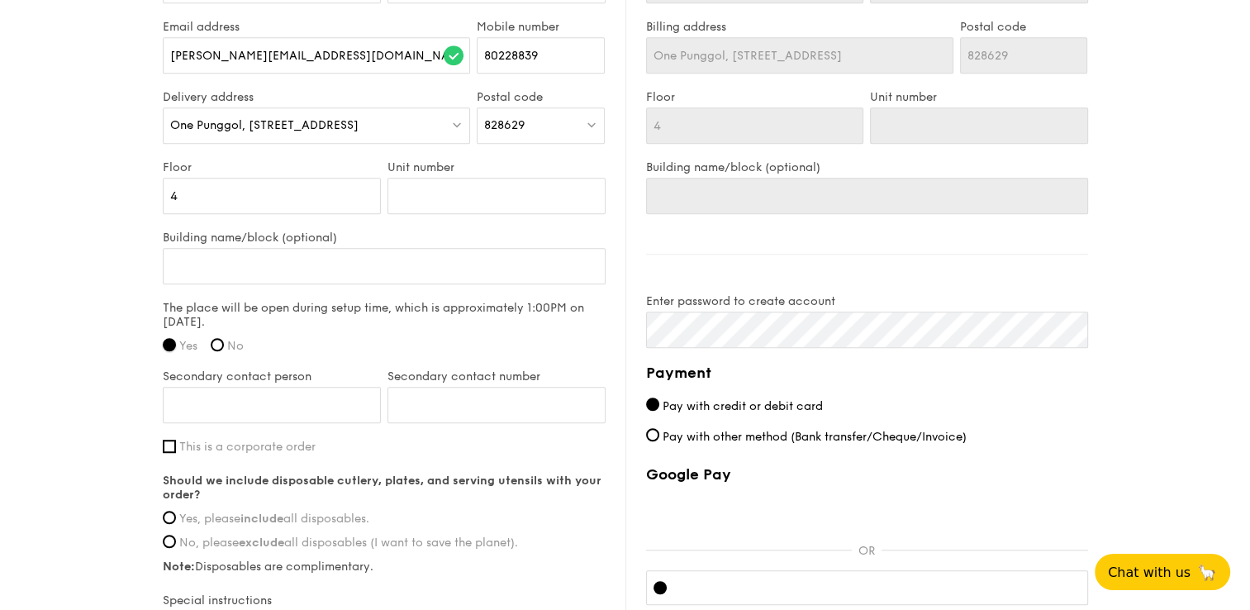
scroll to position [1074, 0]
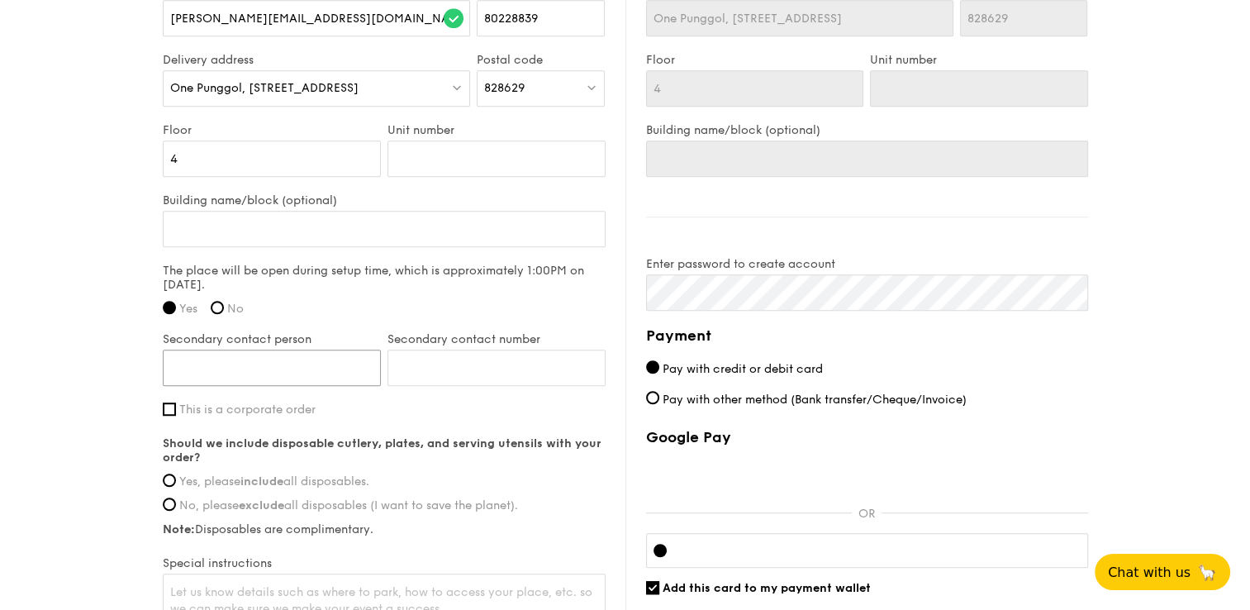
click at [297, 373] on input "Secondary contact person" at bounding box center [272, 368] width 218 height 36
type input "Serene Tan"
drag, startPoint x: 502, startPoint y: 370, endPoint x: 317, endPoint y: 372, distance: 185.1
click at [317, 372] on div "Secondary contact person Serene Tan Secondary contact number 94233967" at bounding box center [384, 367] width 450 height 70
click at [428, 359] on input "89005405" at bounding box center [497, 368] width 218 height 36
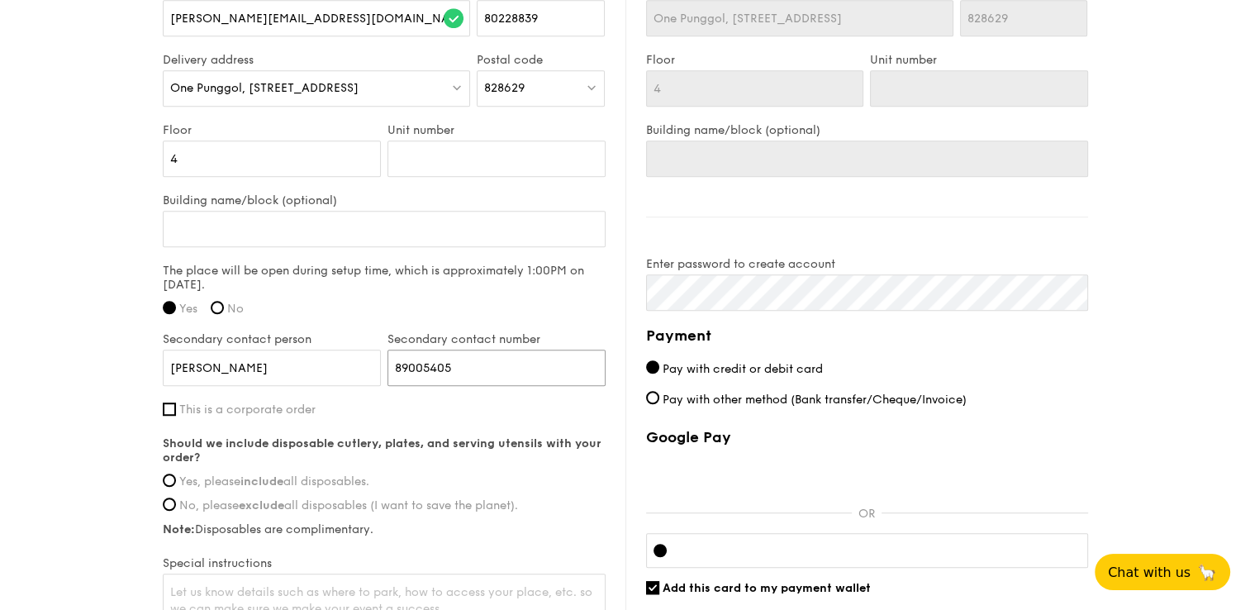
type input "89005405"
click at [400, 388] on div "Secondary contact number 89005405" at bounding box center [496, 367] width 225 height 70
click at [246, 405] on span "This is a corporate order" at bounding box center [247, 409] width 136 height 14
click at [176, 405] on input "This is a corporate order" at bounding box center [169, 408] width 13 height 13
checkbox input "true"
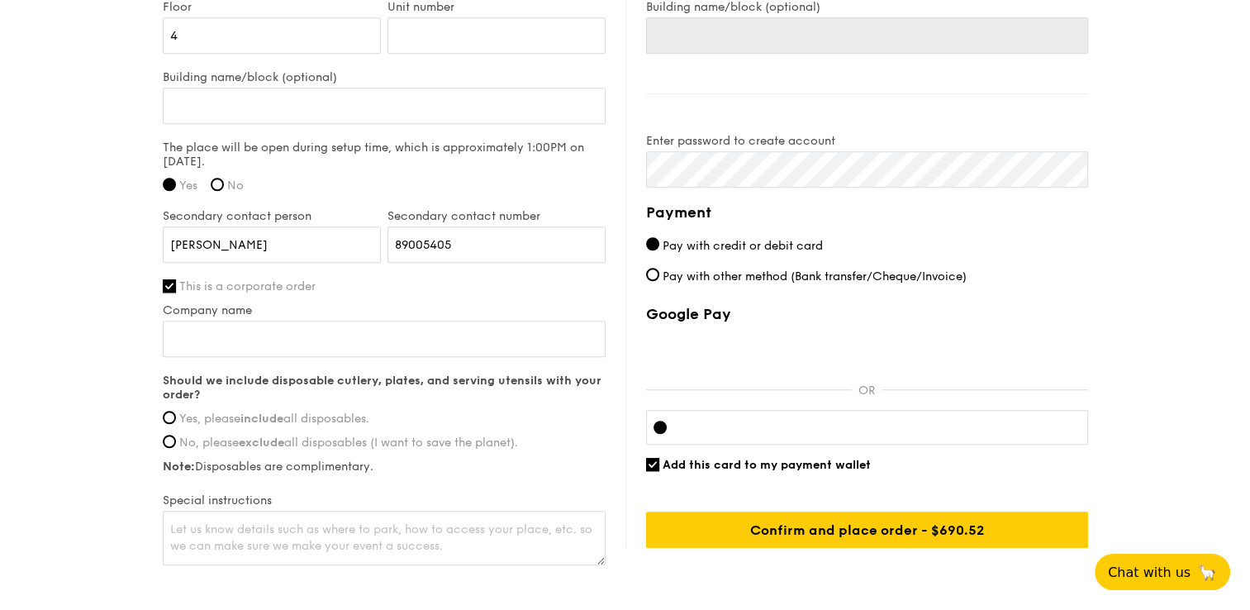
scroll to position [1240, 0]
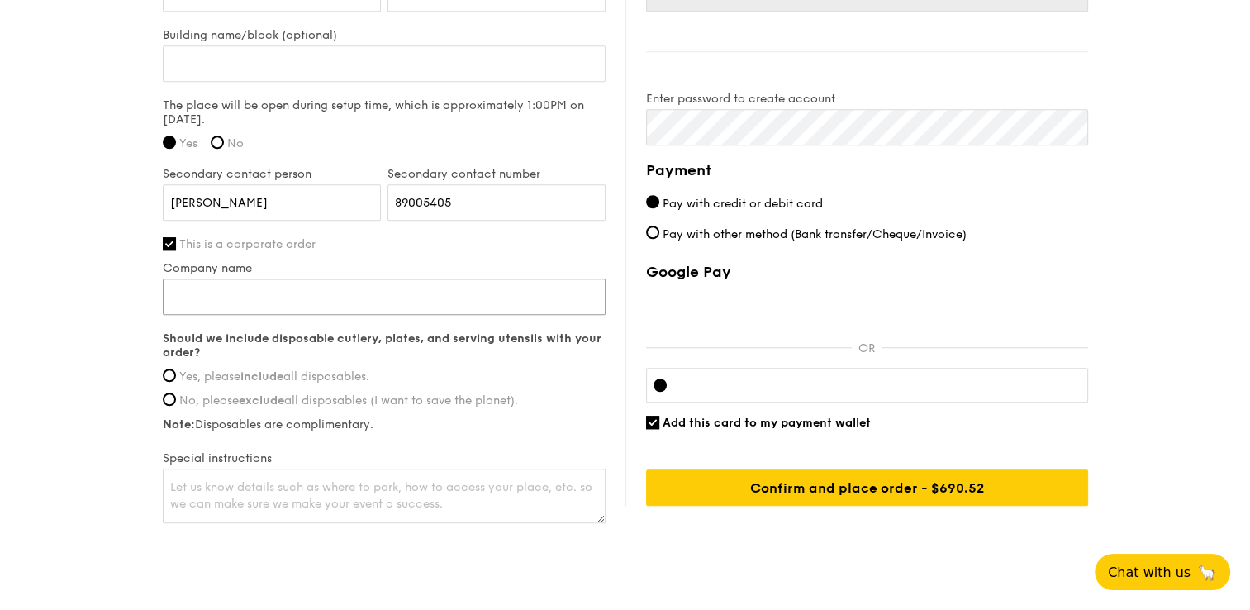
click at [278, 307] on input "Company name" at bounding box center [384, 296] width 443 height 36
type input "SPD (ESH@Punggol)"
click at [170, 372] on input "Yes, please include all disposables." at bounding box center [169, 375] width 13 height 13
radio input "true"
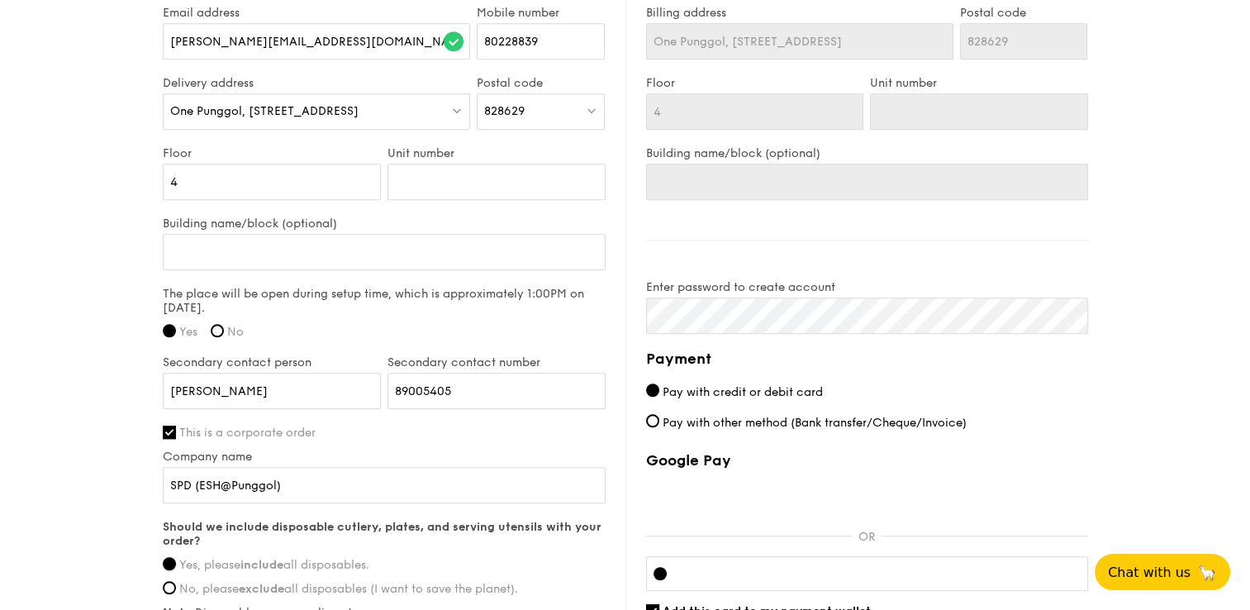
scroll to position [1120, 0]
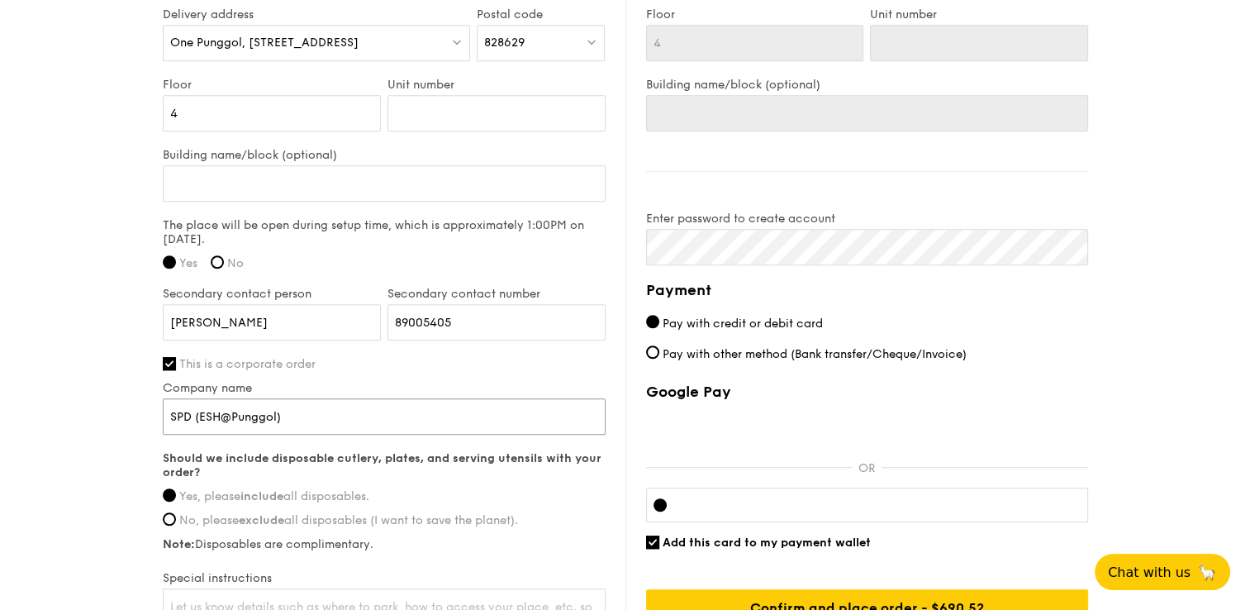
click at [366, 419] on input "SPD (ESH@Punggol)" at bounding box center [384, 416] width 443 height 36
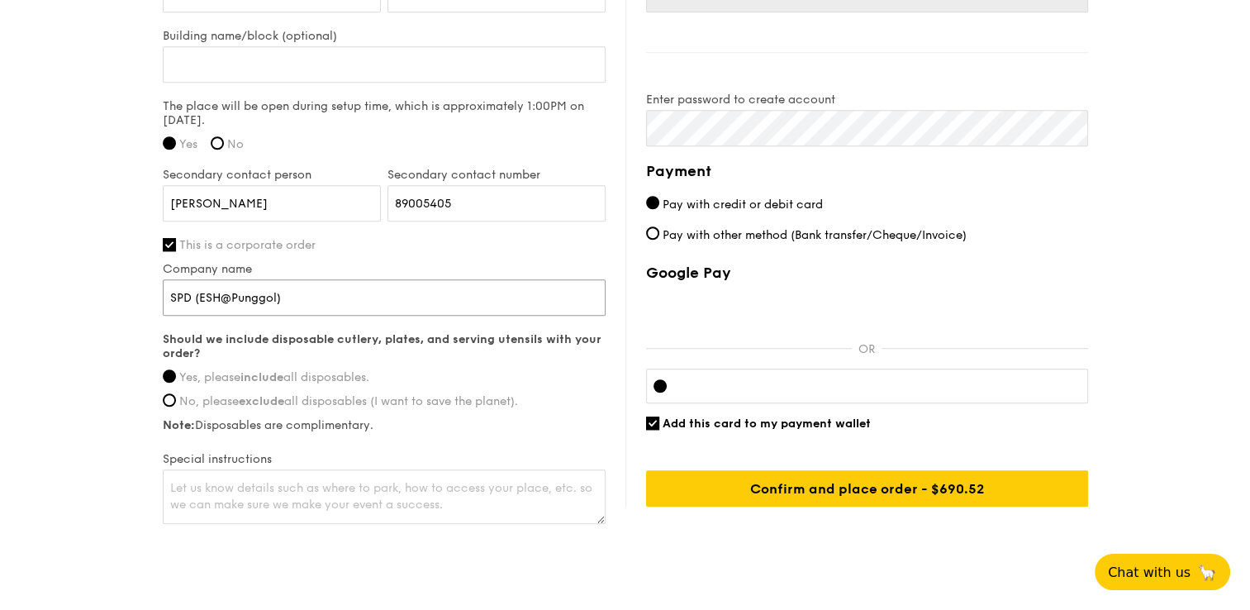
scroll to position [1285, 0]
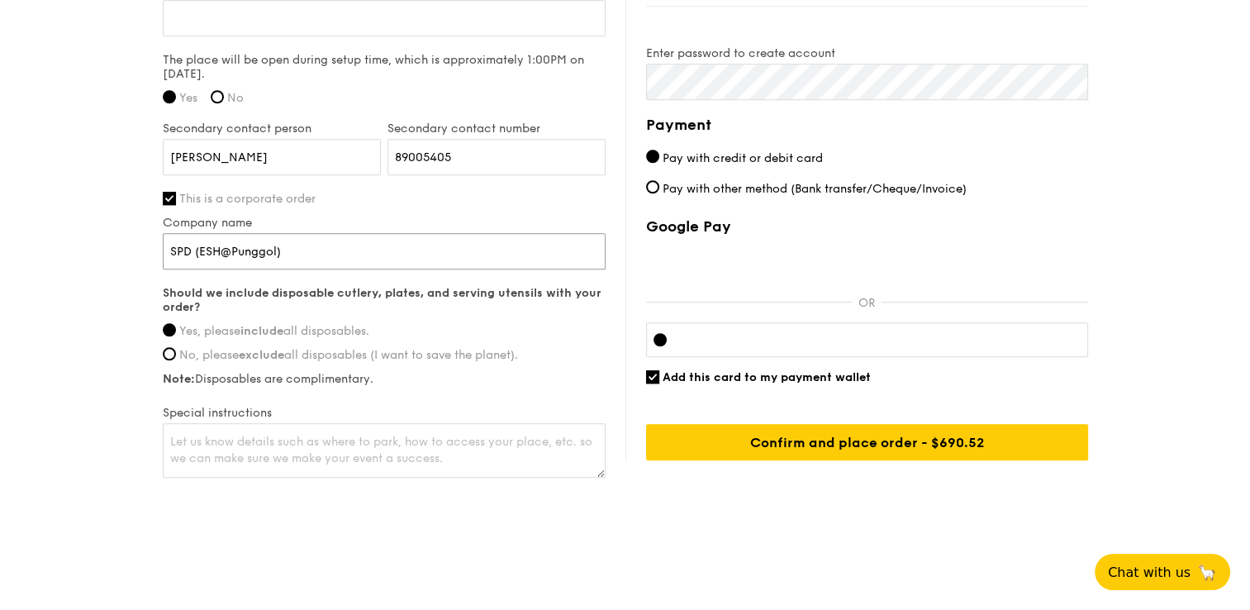
click at [200, 248] on input "SPD (ESH@Punggol)" at bounding box center [384, 251] width 443 height 36
click at [293, 248] on input "SPD - ESH@Punggol)" at bounding box center [384, 251] width 443 height 36
type input "SPD - ESH@Punggol"
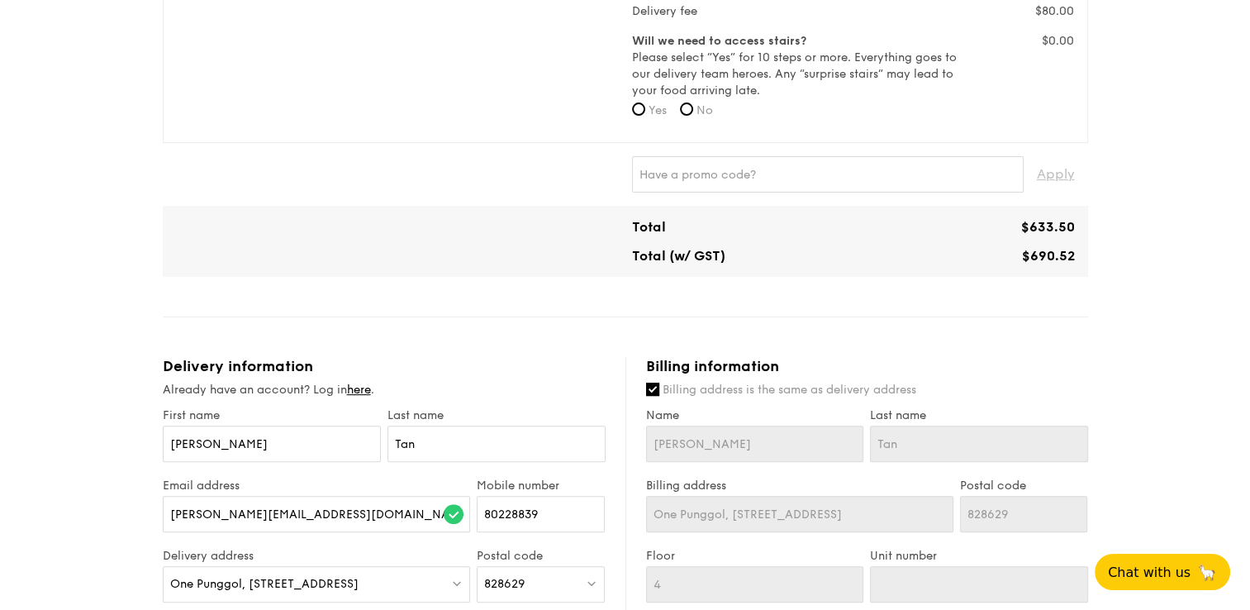
scroll to position [1074, 0]
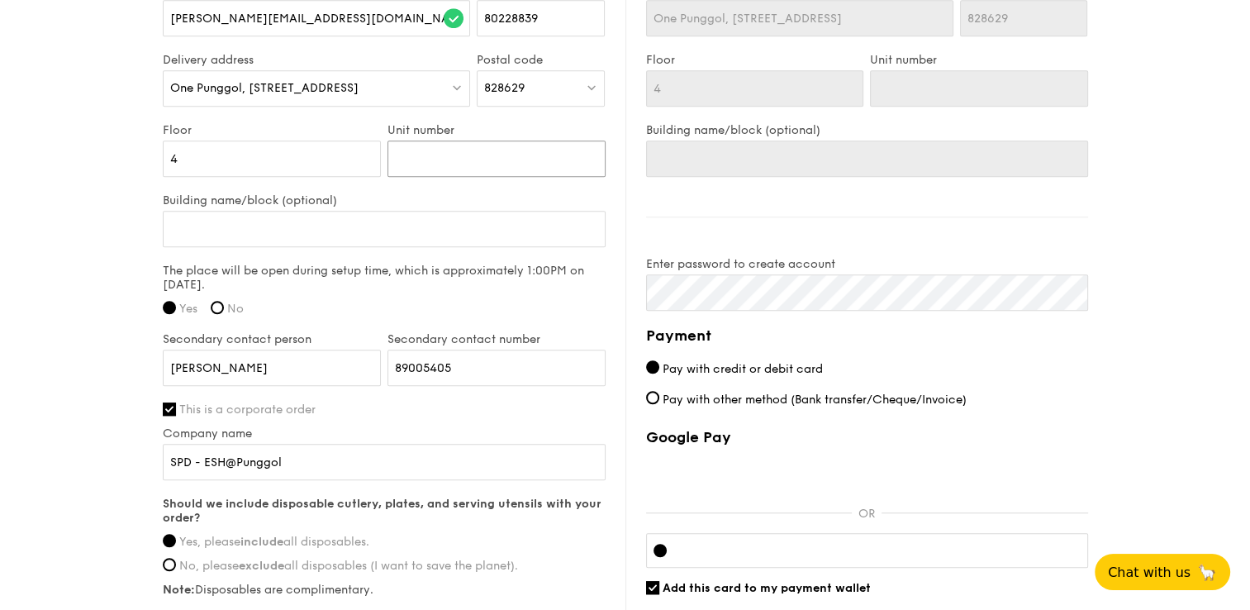
click at [418, 159] on input "Unit number" at bounding box center [497, 158] width 218 height 36
paste input "Multipurpose room 1 and 2"
type input "Multipurpose room 1 and 2"
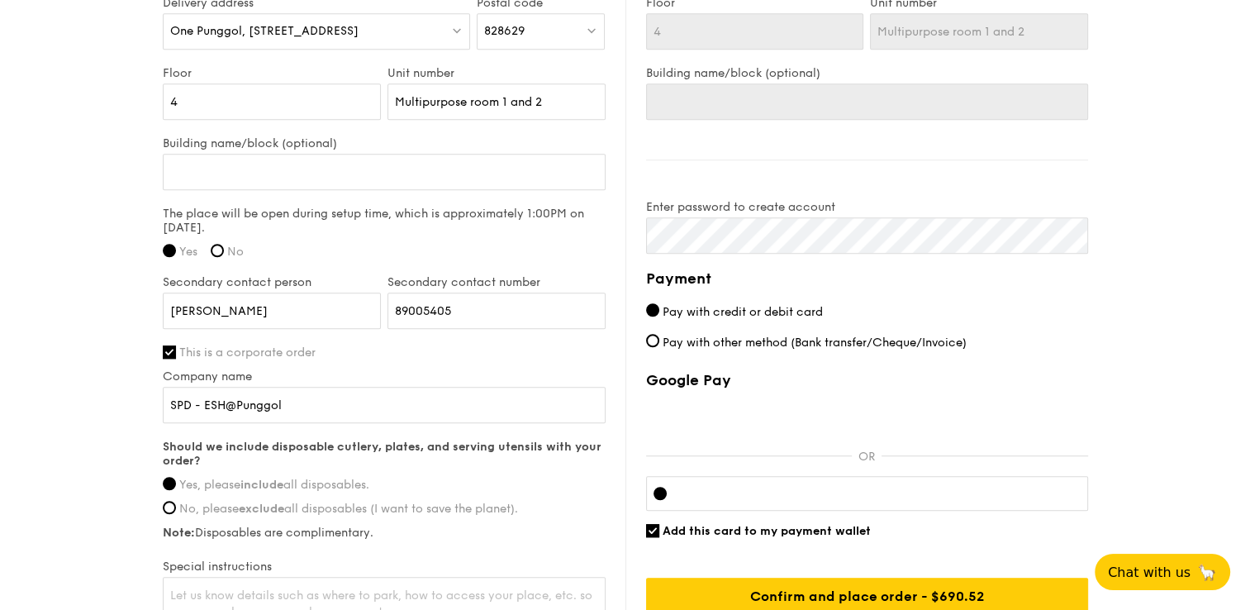
scroll to position [1157, 0]
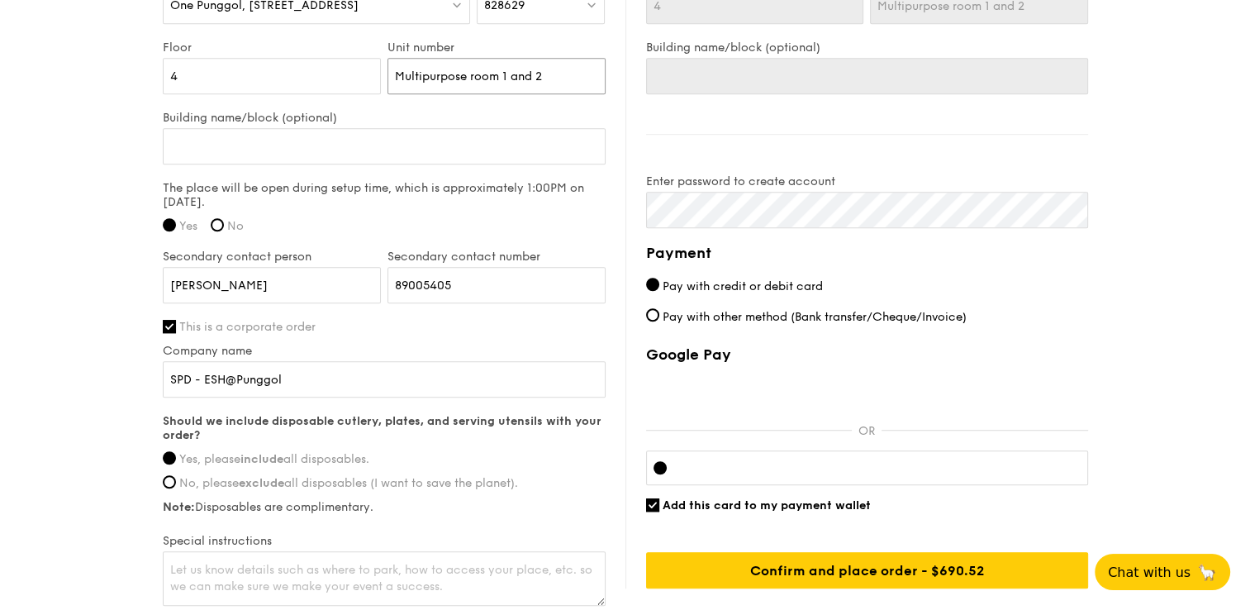
drag, startPoint x: 532, startPoint y: 72, endPoint x: 512, endPoint y: 74, distance: 20.0
click at [512, 74] on input "Multipurpose room 1 and 2" at bounding box center [497, 76] width 218 height 36
type input "Multipurpose room 1 & 2"
type input "Multipurpose room 1 2"
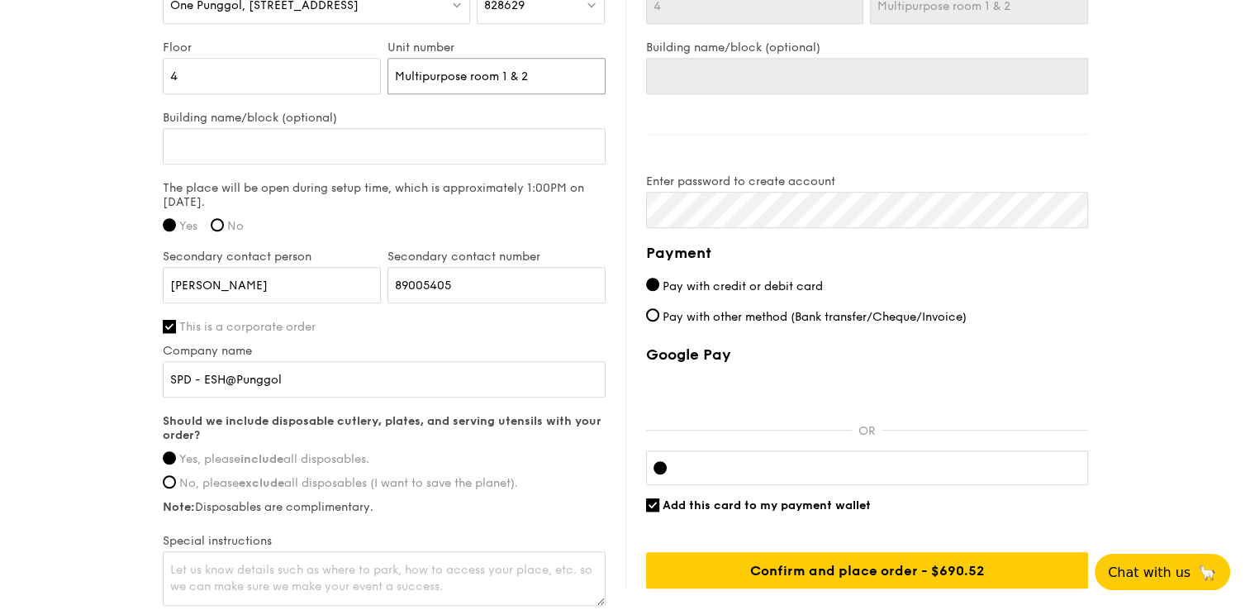
type input "Multipurpose room 1 2"
type input "Multipurpose room 1 a 2"
type input "Multipurpose room 1 an 2"
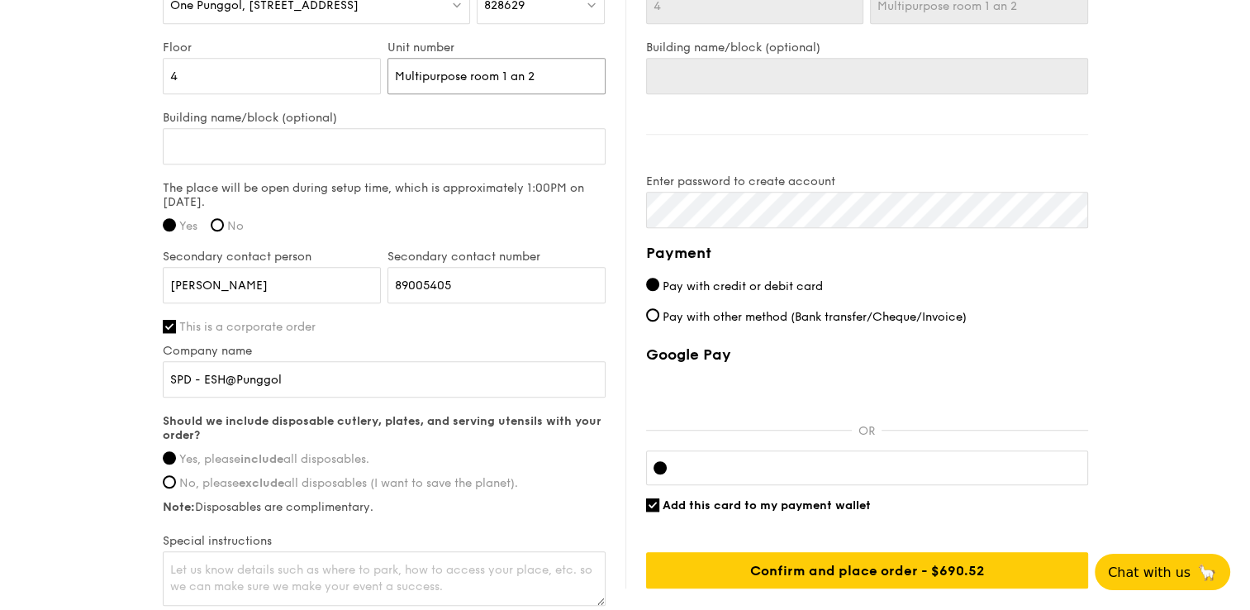
type input "Multipurpose room 1 and 2"
click at [478, 77] on input "Multipurpose room 1 and 2" at bounding box center [497, 76] width 218 height 36
type input "Multipurpose oom 1 and 2"
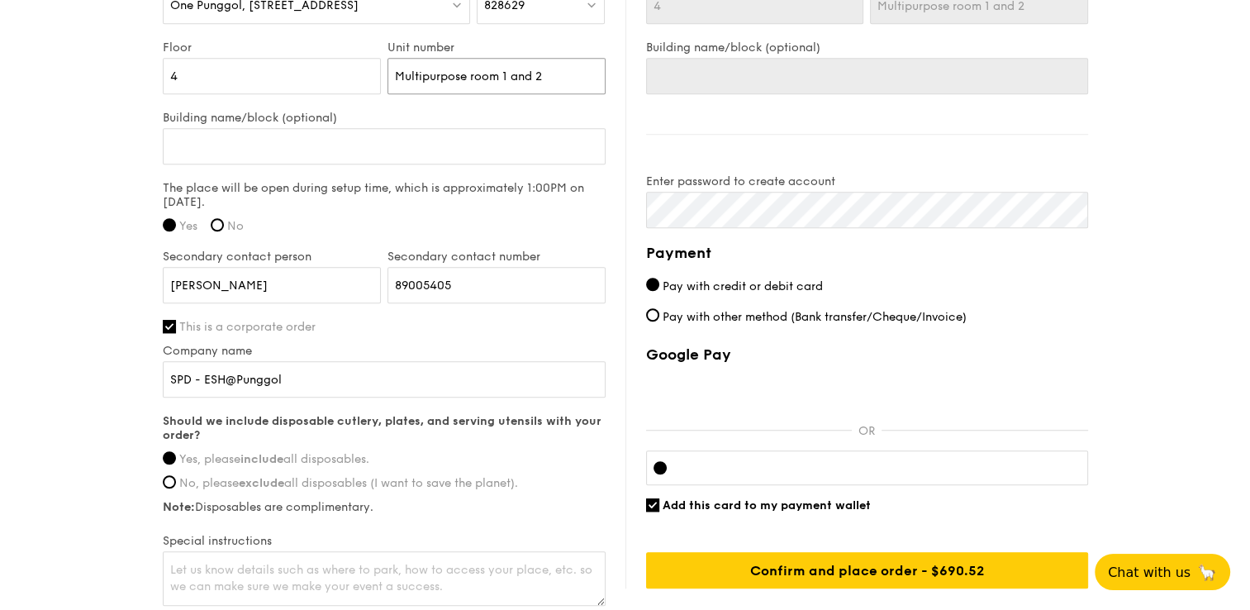
type input "Multipurpose oom 1 and 2"
type input "Multipurpose Room 1 and 2"
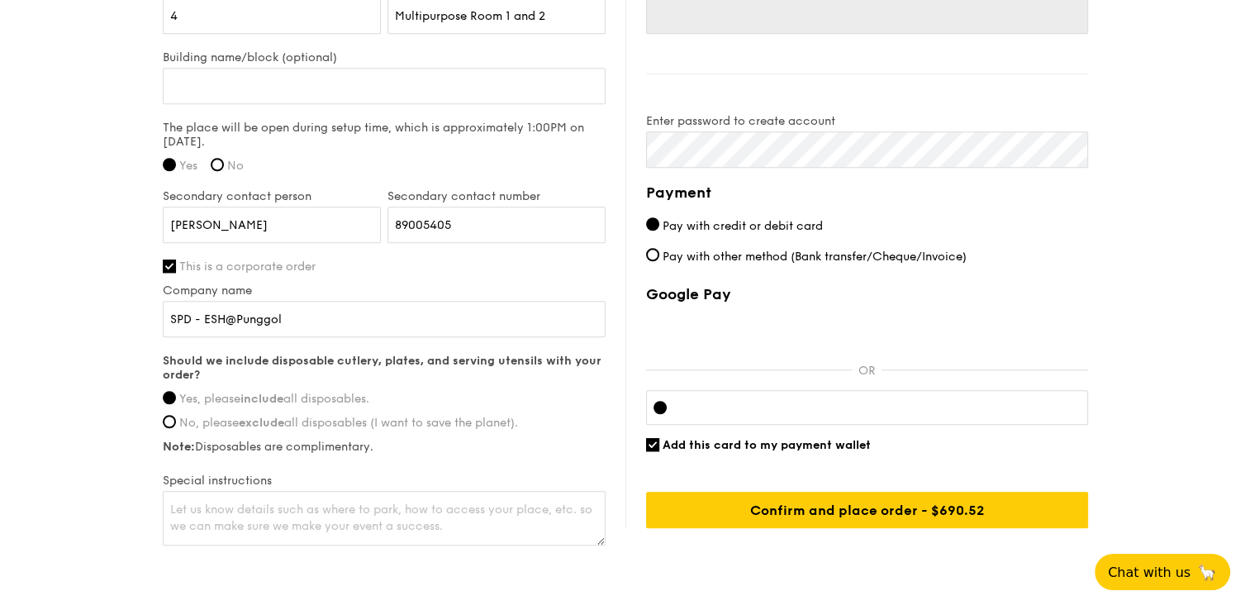
scroll to position [1285, 0]
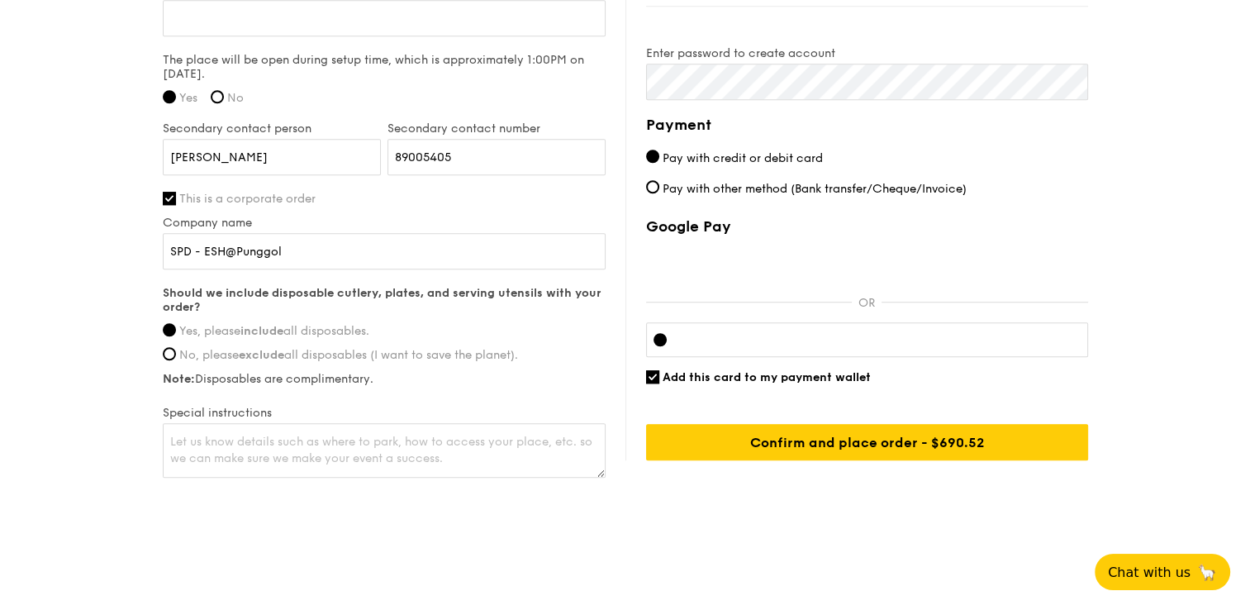
click at [871, 351] on div at bounding box center [867, 339] width 442 height 35
click at [654, 339] on div at bounding box center [660, 339] width 13 height 13
drag, startPoint x: 664, startPoint y: 339, endPoint x: 681, endPoint y: 341, distance: 17.5
click at [671, 340] on div at bounding box center [867, 339] width 442 height 35
click at [658, 373] on input "Add this card to my payment wallet" at bounding box center [652, 376] width 13 height 13
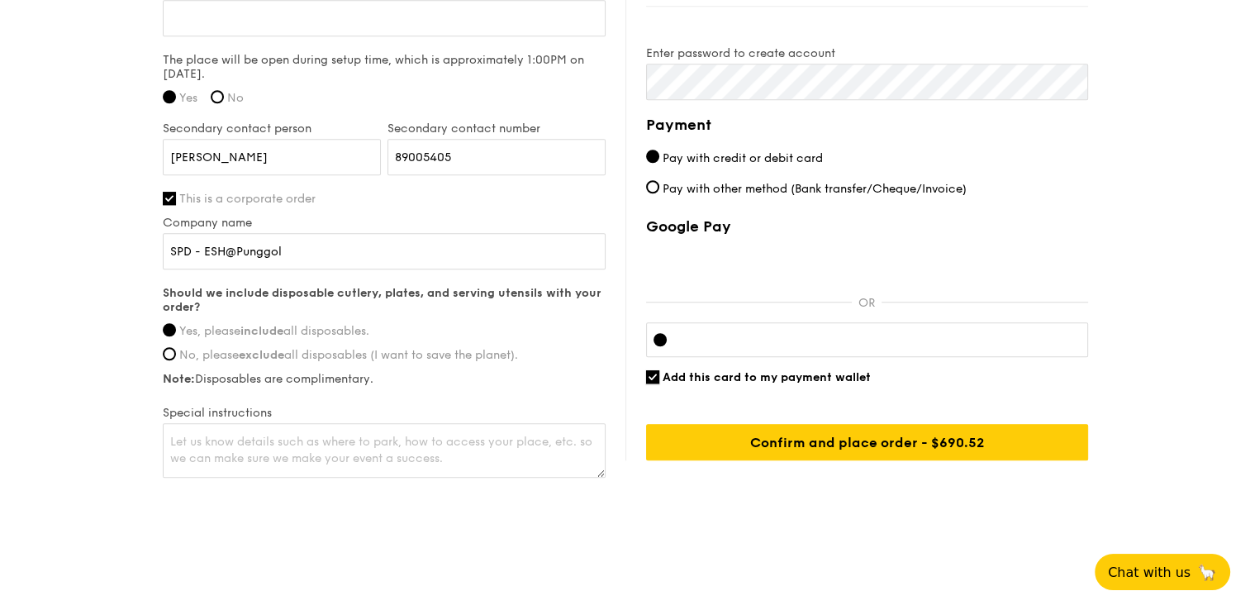
checkbox input "false"
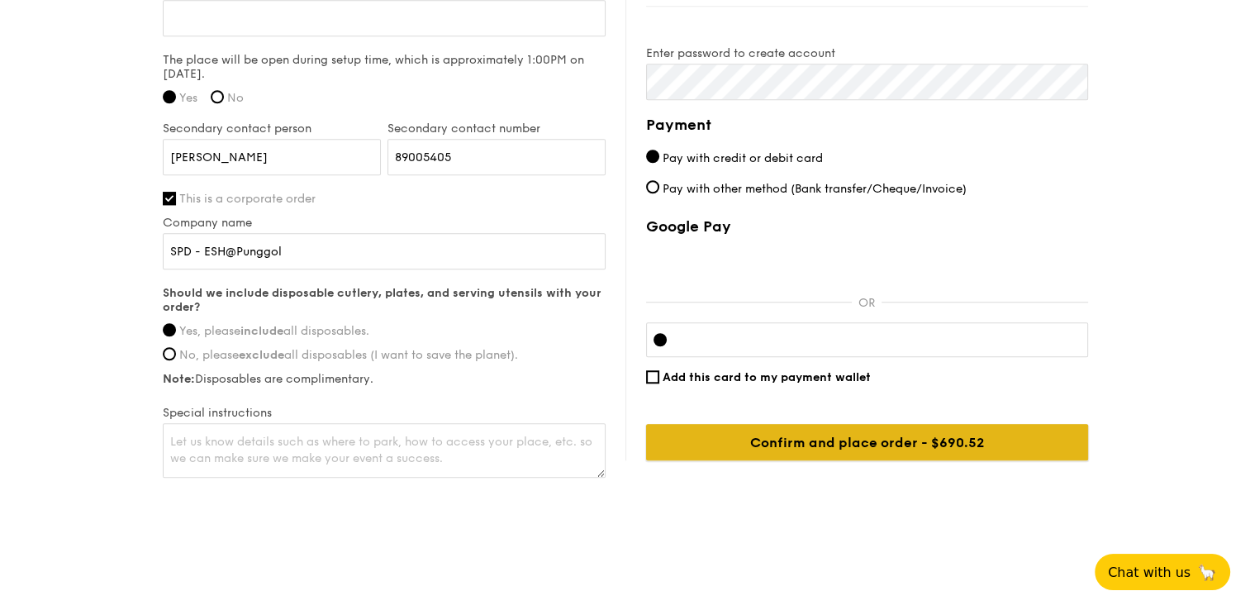
click at [943, 445] on input "Confirm and place order - $690.52" at bounding box center [867, 442] width 442 height 36
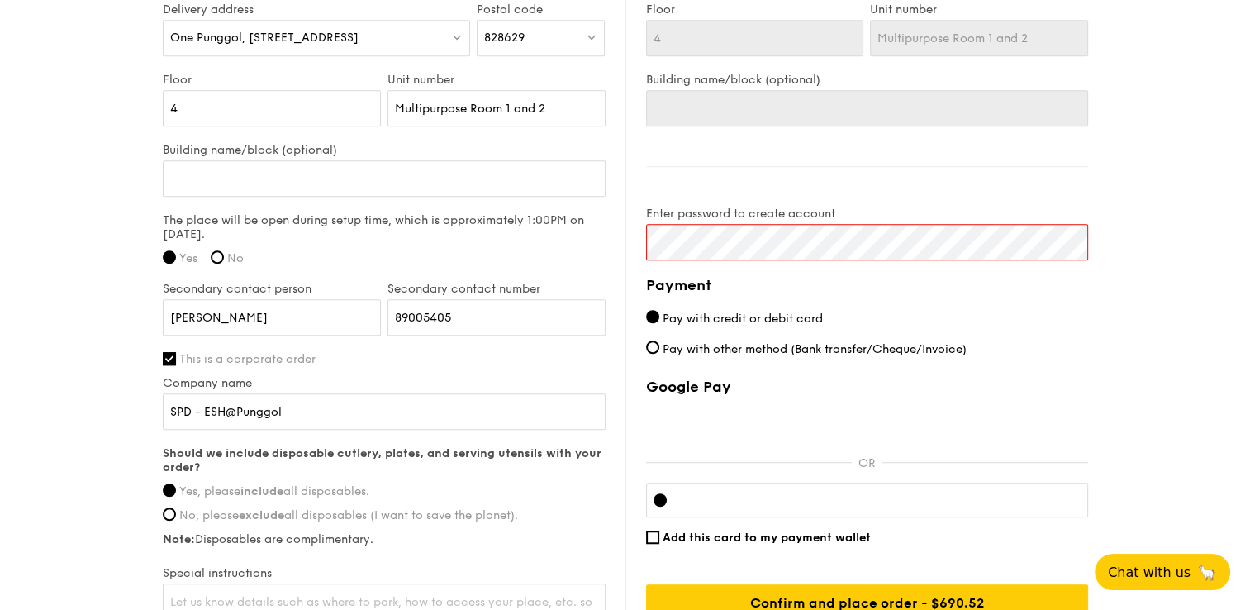
scroll to position [1120, 0]
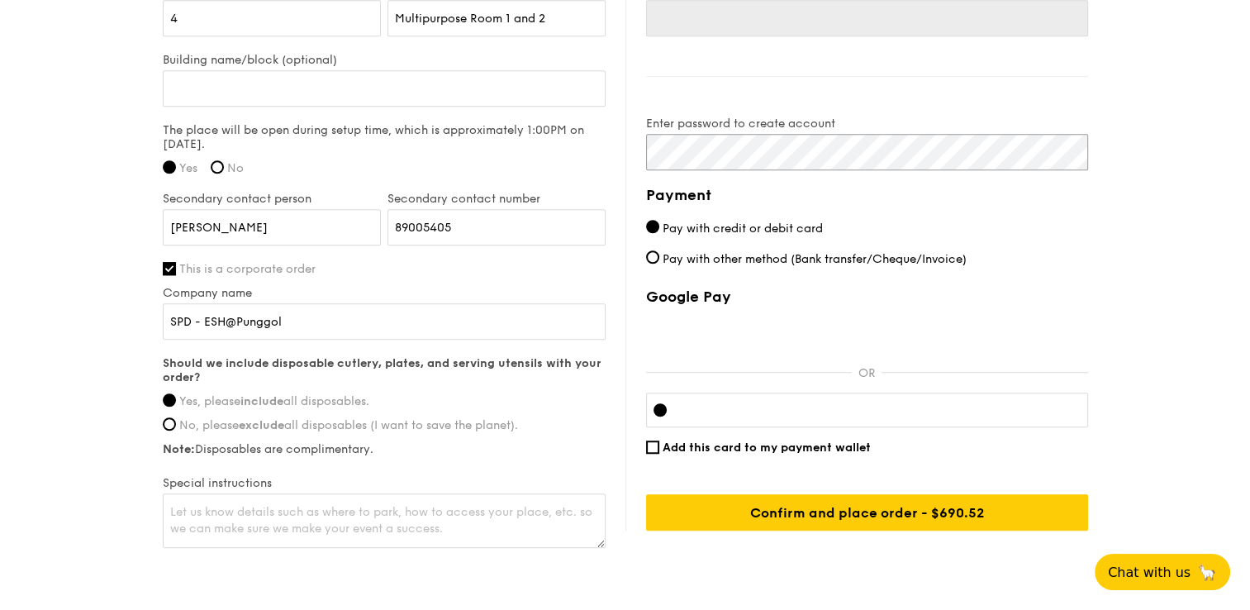
scroll to position [1285, 0]
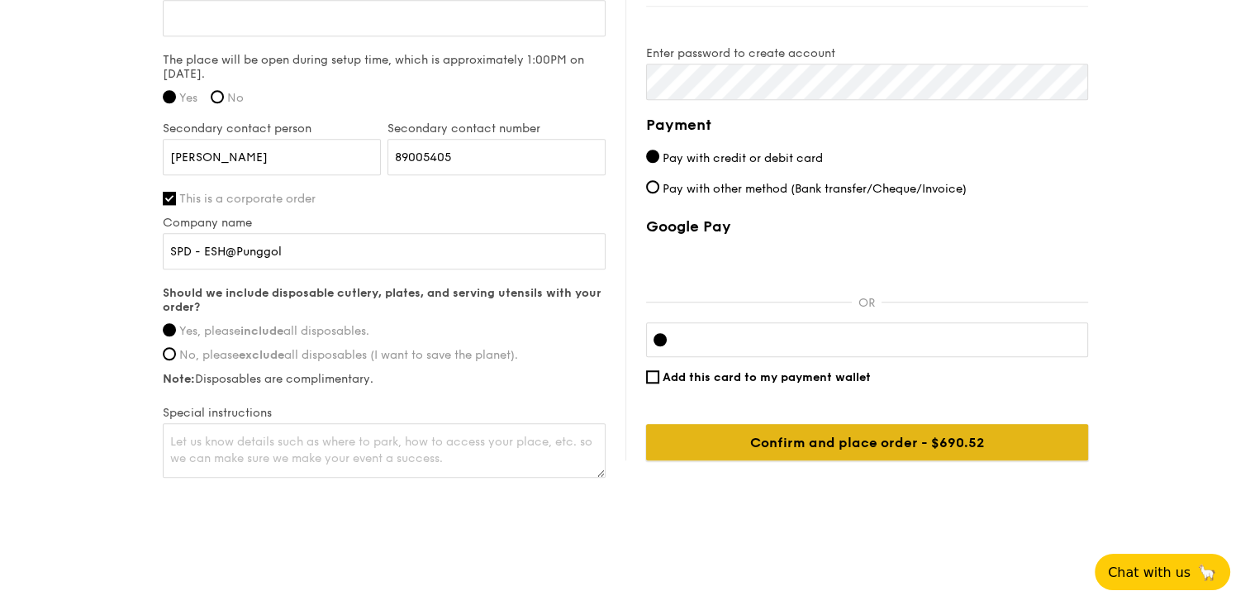
click at [846, 442] on input "Confirm and place order - $690.52" at bounding box center [867, 442] width 442 height 36
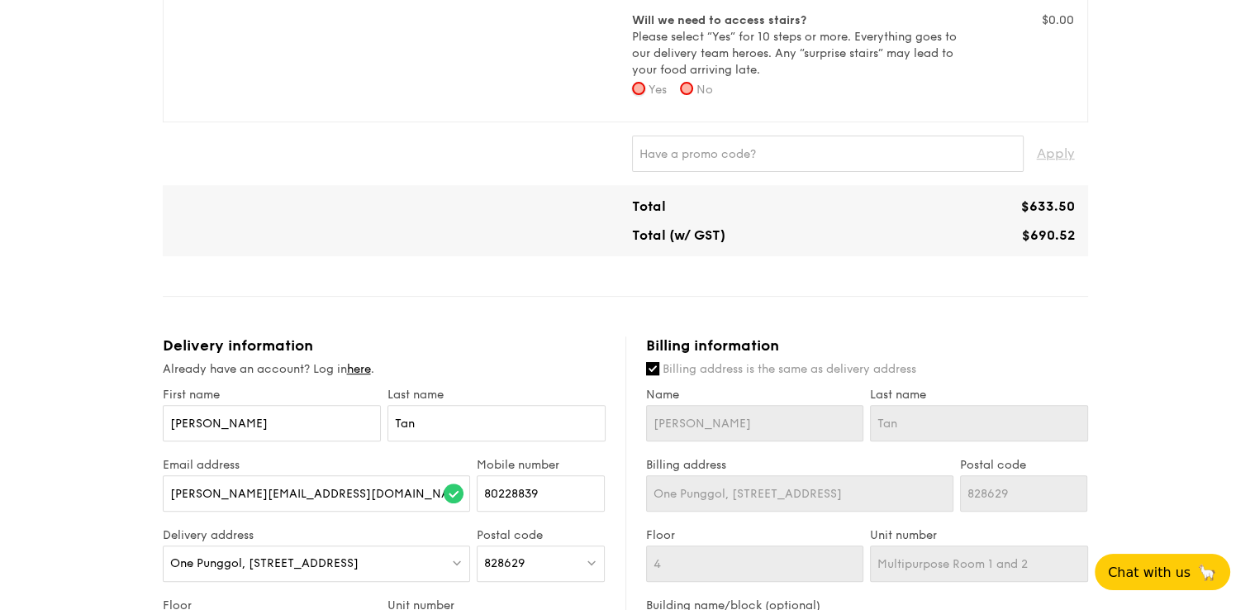
scroll to position [516, 0]
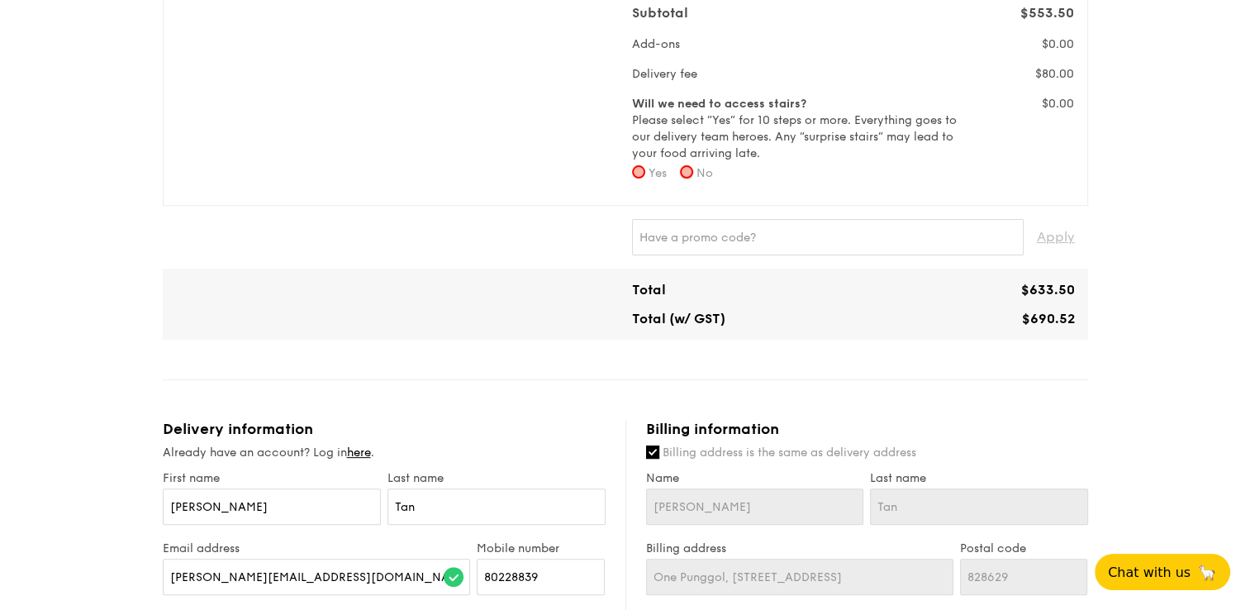
click at [693, 170] on input "No" at bounding box center [686, 171] width 13 height 13
radio input "true"
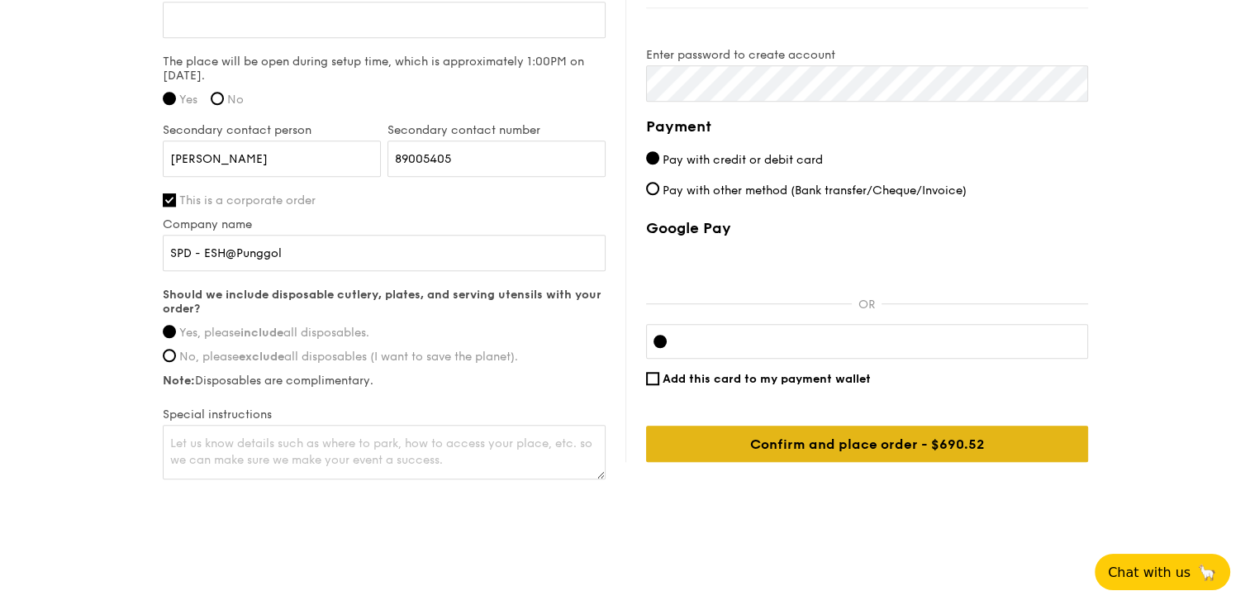
scroll to position [1285, 0]
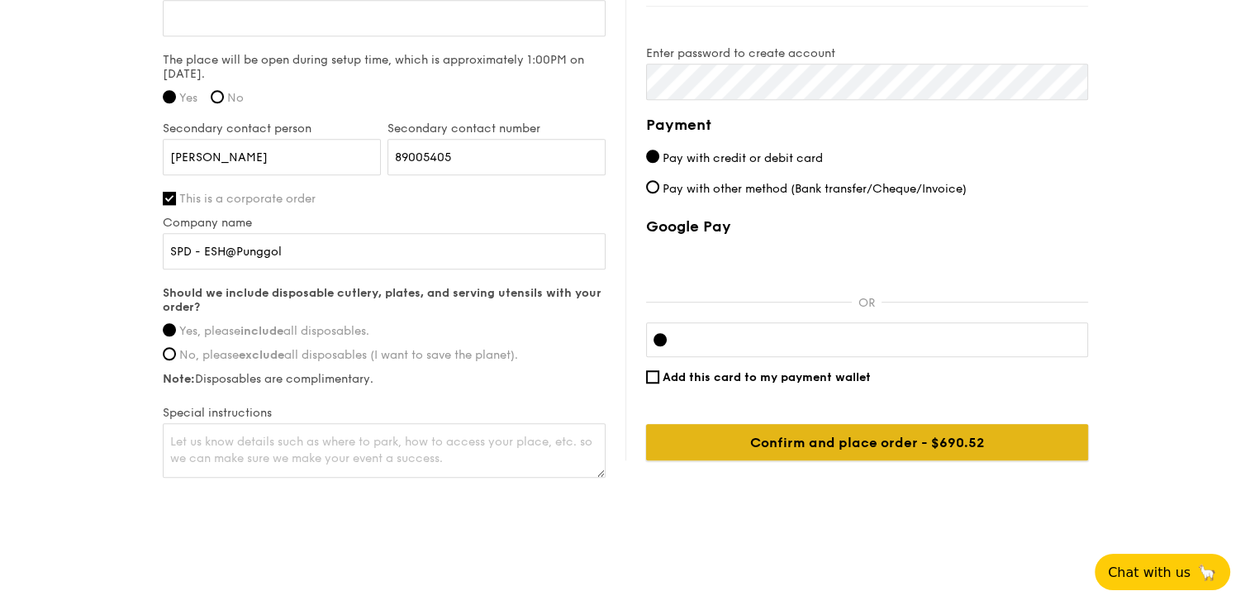
click at [758, 447] on input "Confirm and place order - $690.52" at bounding box center [867, 442] width 442 height 36
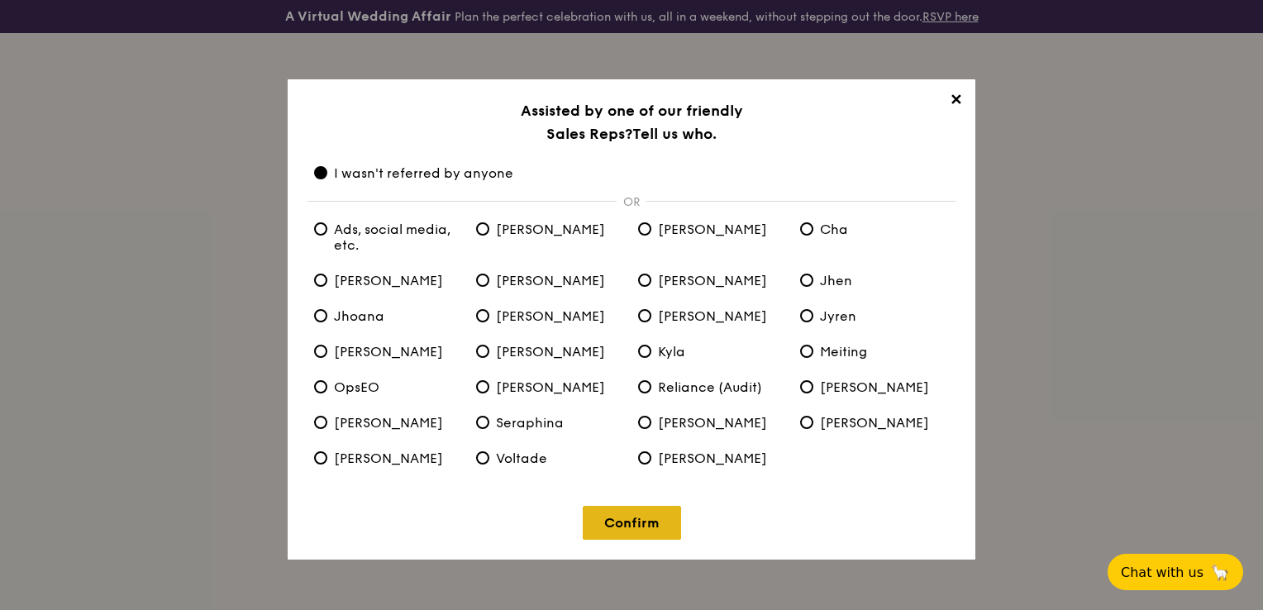
click at [645, 521] on link "Confirm" at bounding box center [632, 523] width 98 height 34
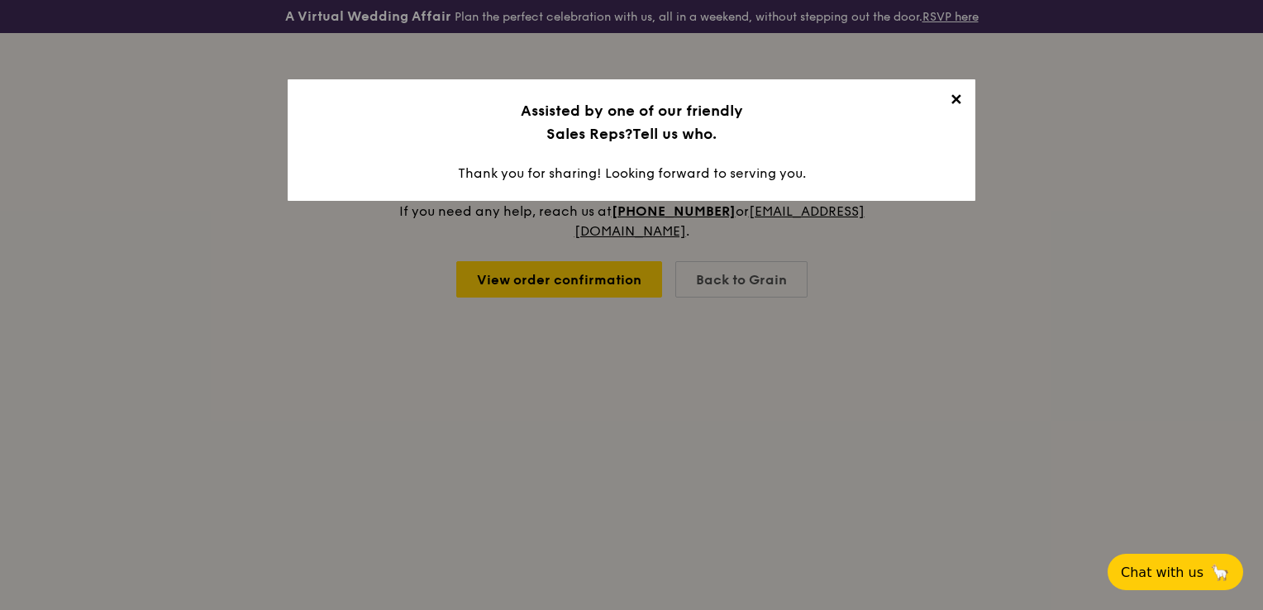
click at [956, 102] on span "✕" at bounding box center [955, 102] width 23 height 23
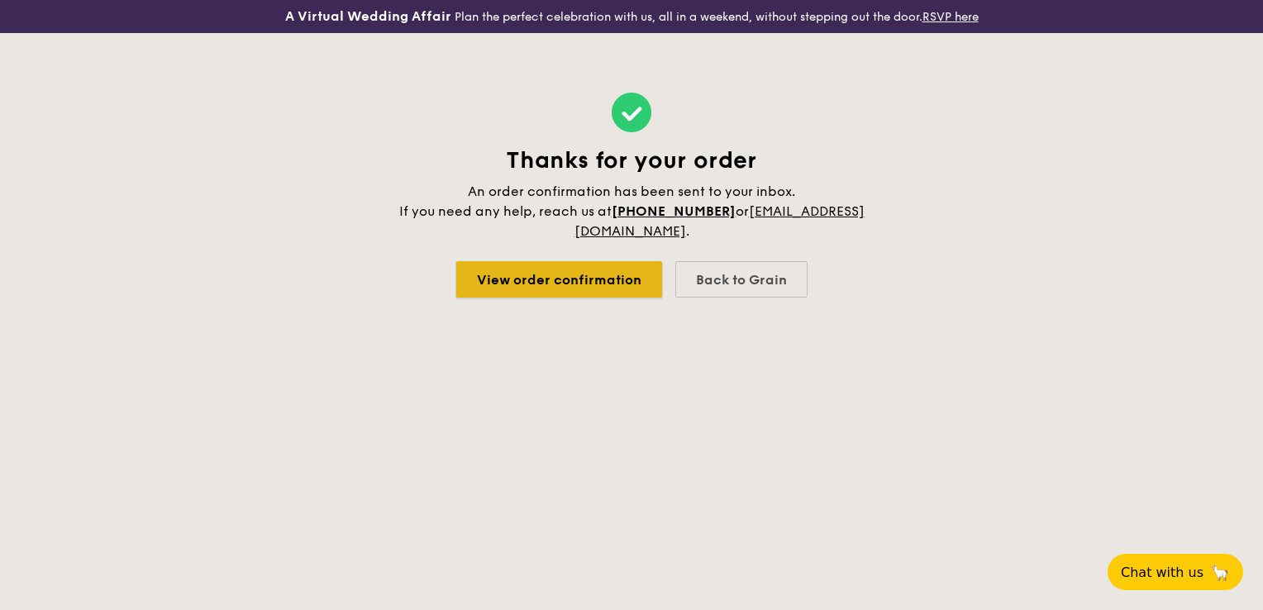
click at [607, 283] on link "View order confirmation" at bounding box center [559, 279] width 206 height 36
